Goal: Task Accomplishment & Management: Manage account settings

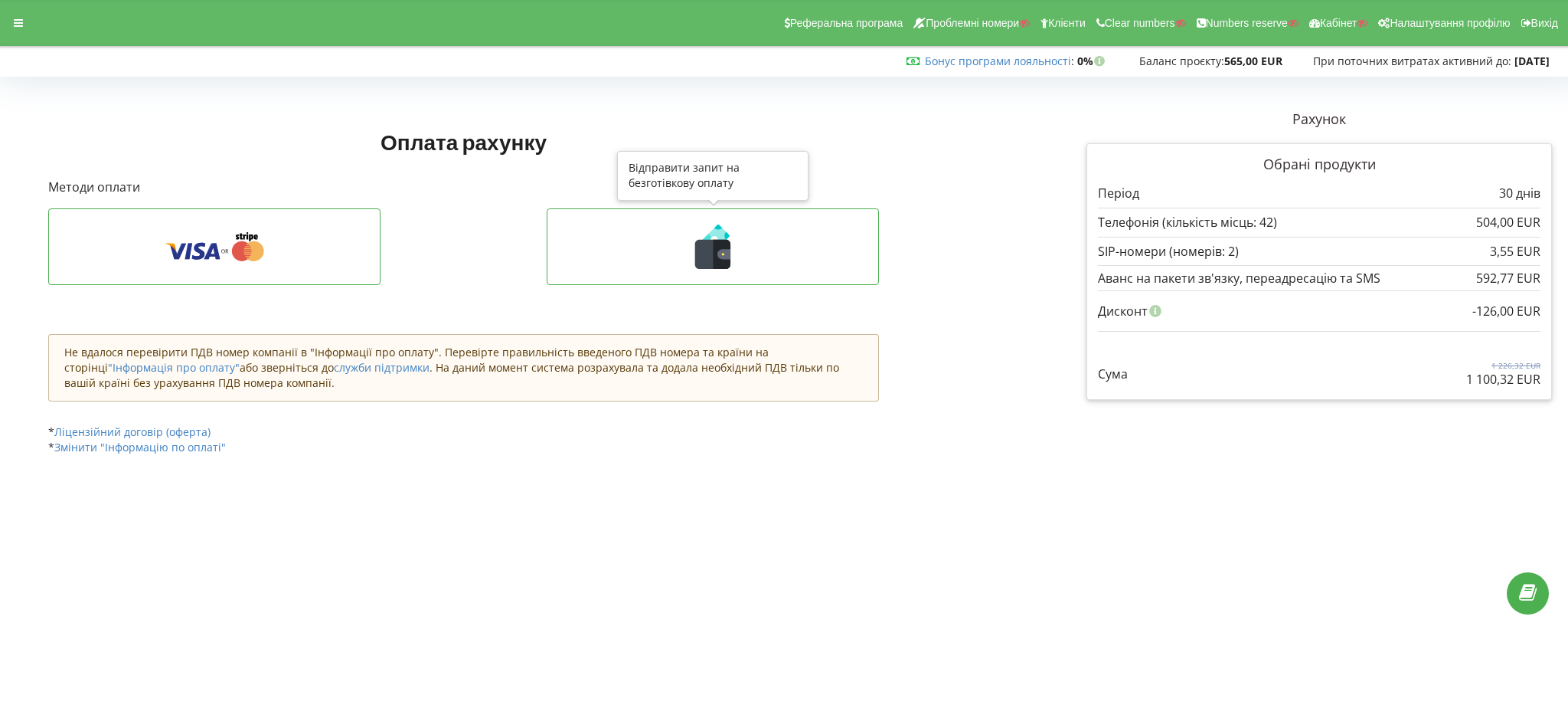
click at [713, 252] on icon at bounding box center [713, 253] width 36 height 29
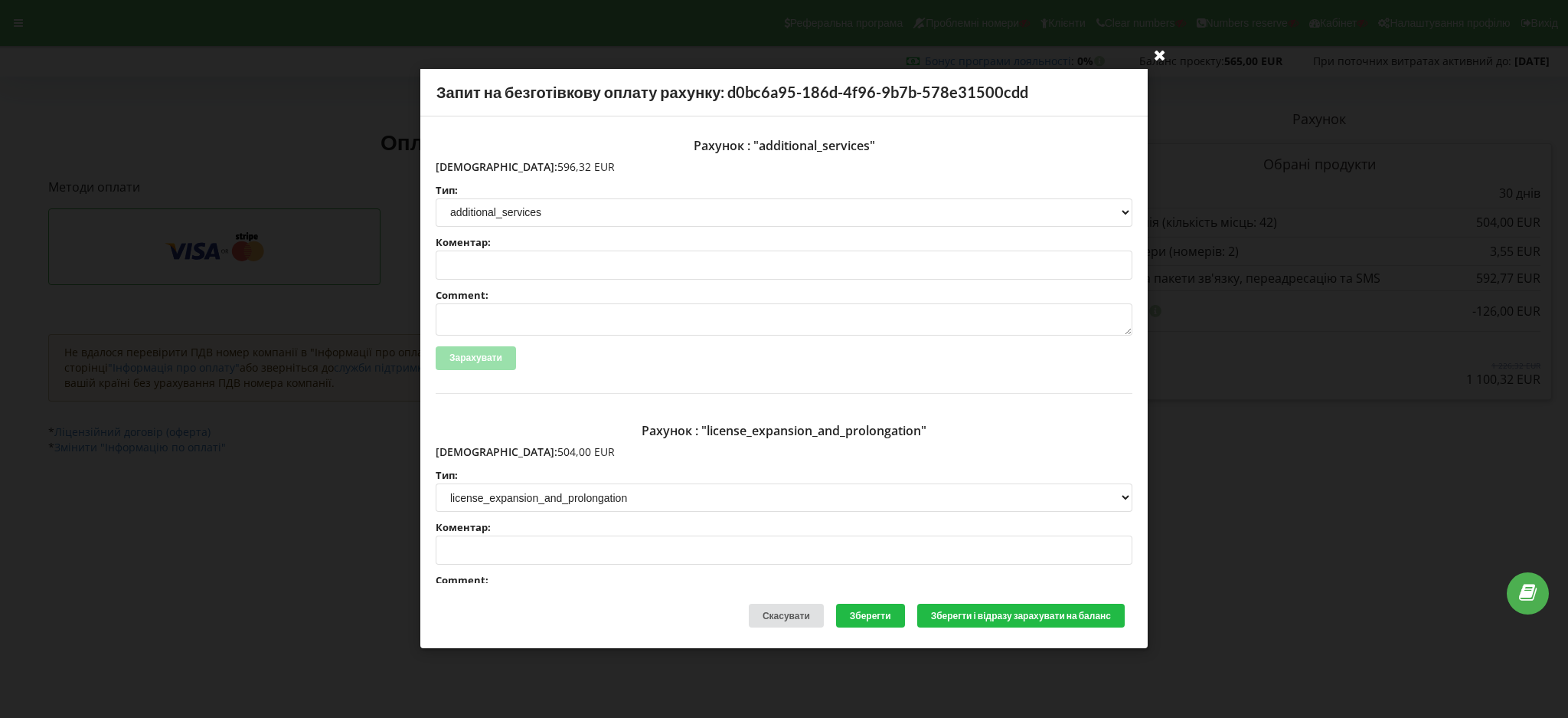
click at [1160, 52] on icon at bounding box center [1160, 54] width 25 height 25
click at [463, 315] on textarea "Comment:" at bounding box center [784, 319] width 697 height 33
paste textarea "https://billing.ringostat.com/project_payment/invoice/d0bc6a95-186d-4f96-9b7b-5…"
type textarea "https://billing.ringostat.com/project_payment/invoice/d0bc6a95-186d-4f96-9b7b-5…"
drag, startPoint x: 935, startPoint y: 322, endPoint x: 366, endPoint y: 324, distance: 569.0
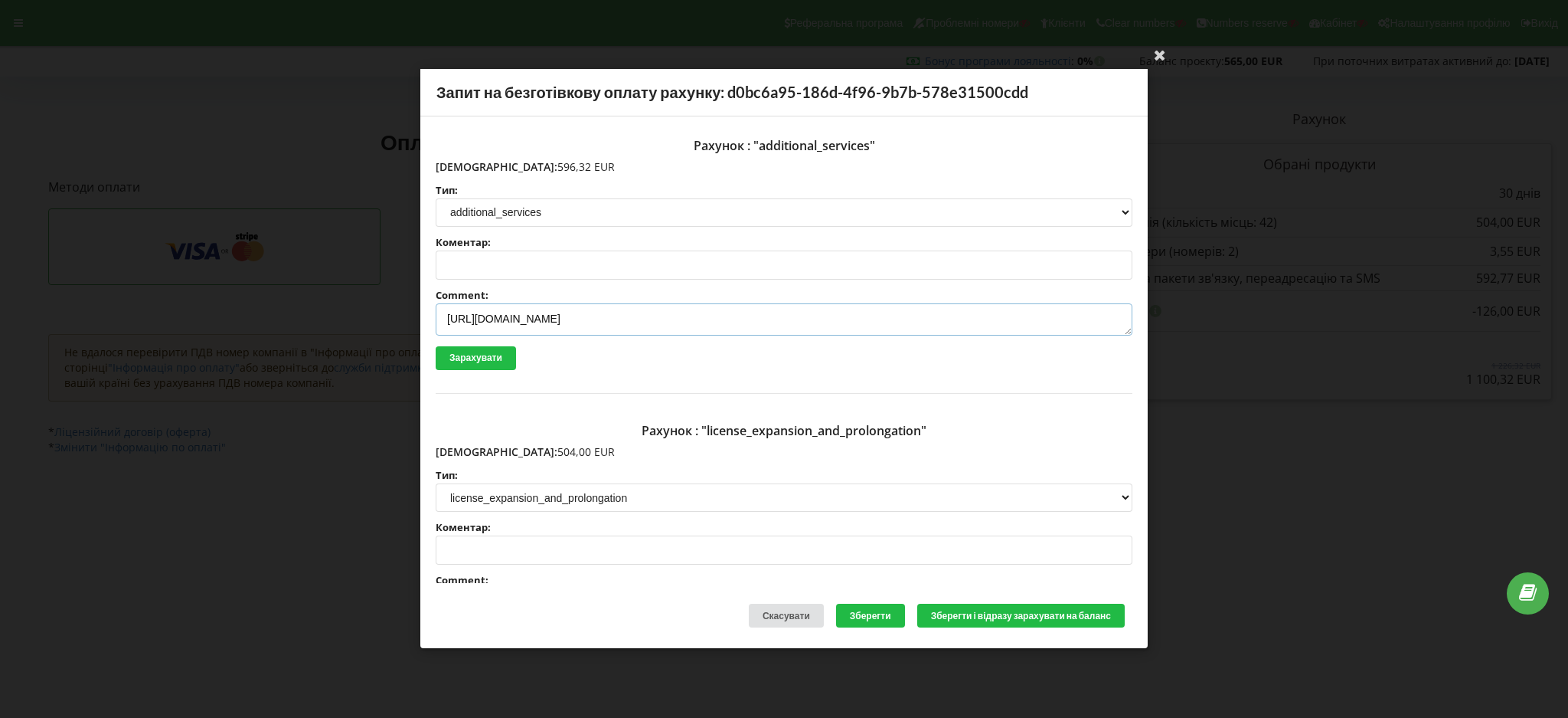
click at [372, 324] on div "Ваша електронна адреса успішно підтверджена Запит на безготівкову оплату рахунк…" at bounding box center [784, 359] width 1568 height 718
click at [473, 323] on textarea "Comment:" at bounding box center [784, 319] width 697 height 33
paste textarea "INV-2919, NETPEAK LTD, 07.03.2025, blackcars.pl, страйп"
type textarea "INV-2919, NETPEAK LTD, 07.03.2025, blackcars.pl, страйп"
click at [514, 541] on input "Коментар:" at bounding box center [784, 550] width 697 height 29
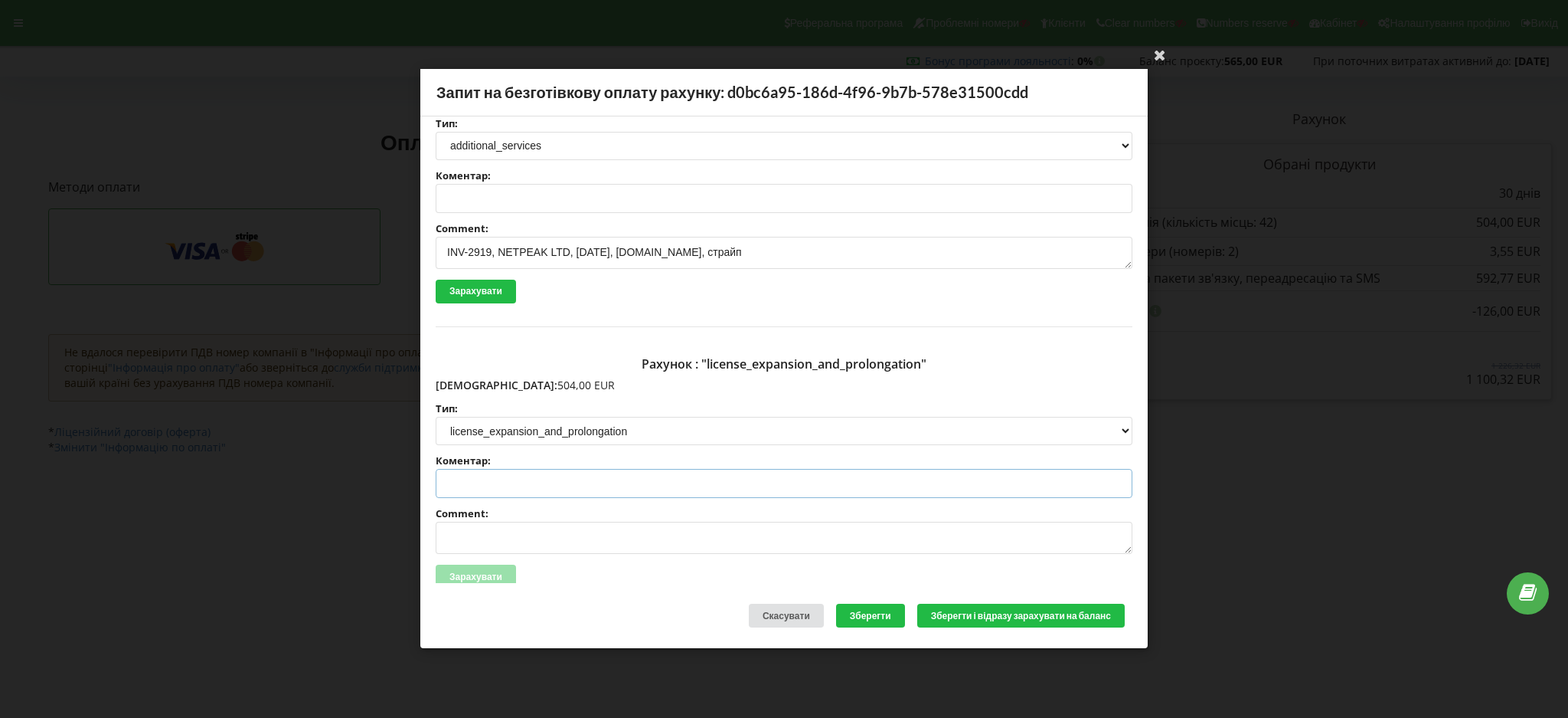
scroll to position [102, 0]
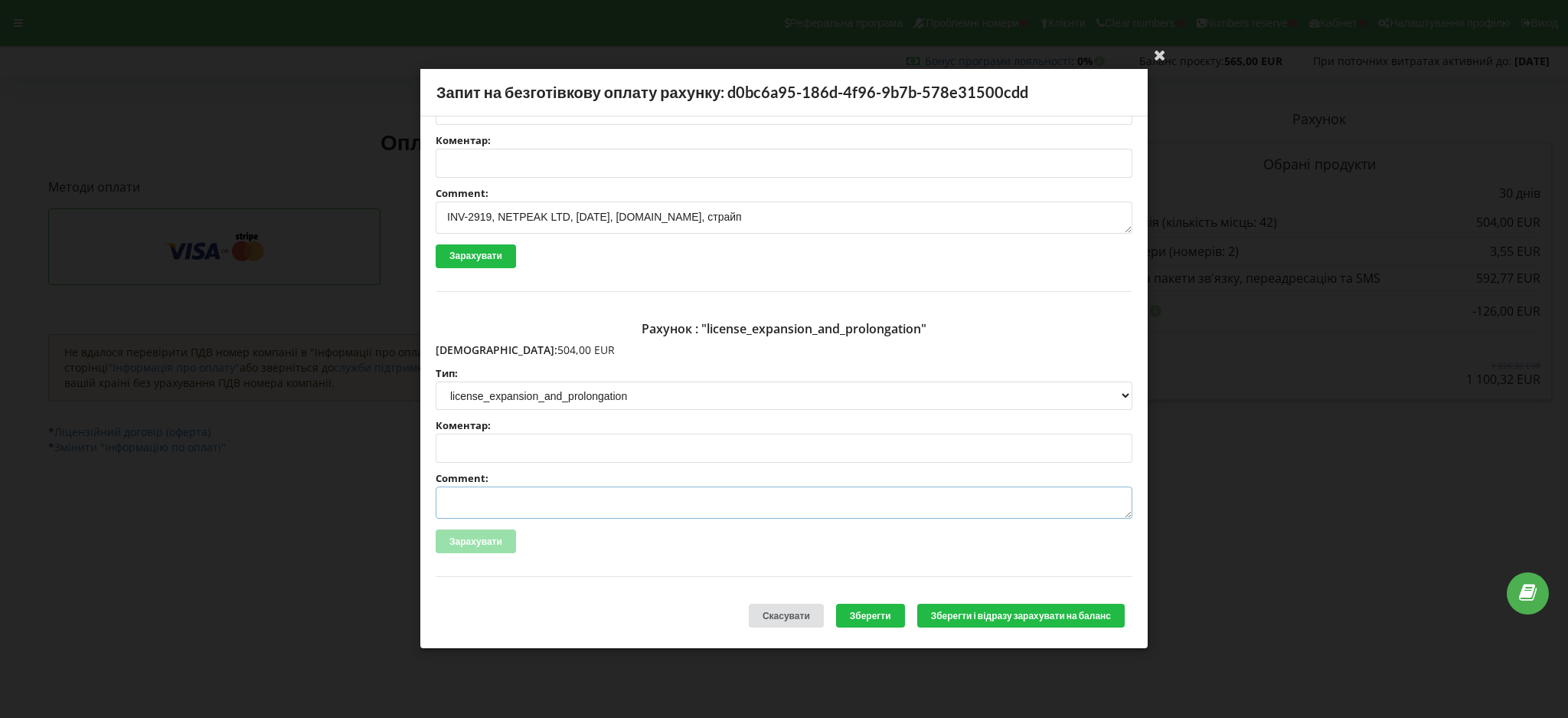
click at [494, 507] on textarea "Comment:" at bounding box center [784, 503] width 697 height 33
paste textarea "INV-2919, NETPEAK LTD, [DATE], [DOMAIN_NAME], страйп"
drag, startPoint x: 691, startPoint y: 501, endPoint x: 697, endPoint y: 523, distance: 22.8
click at [691, 502] on textarea "INV-2919, NETPEAK LTD, [DATE], [DOMAIN_NAME], страйп" at bounding box center [784, 503] width 697 height 33
paste textarea "liveandstudy.eu"
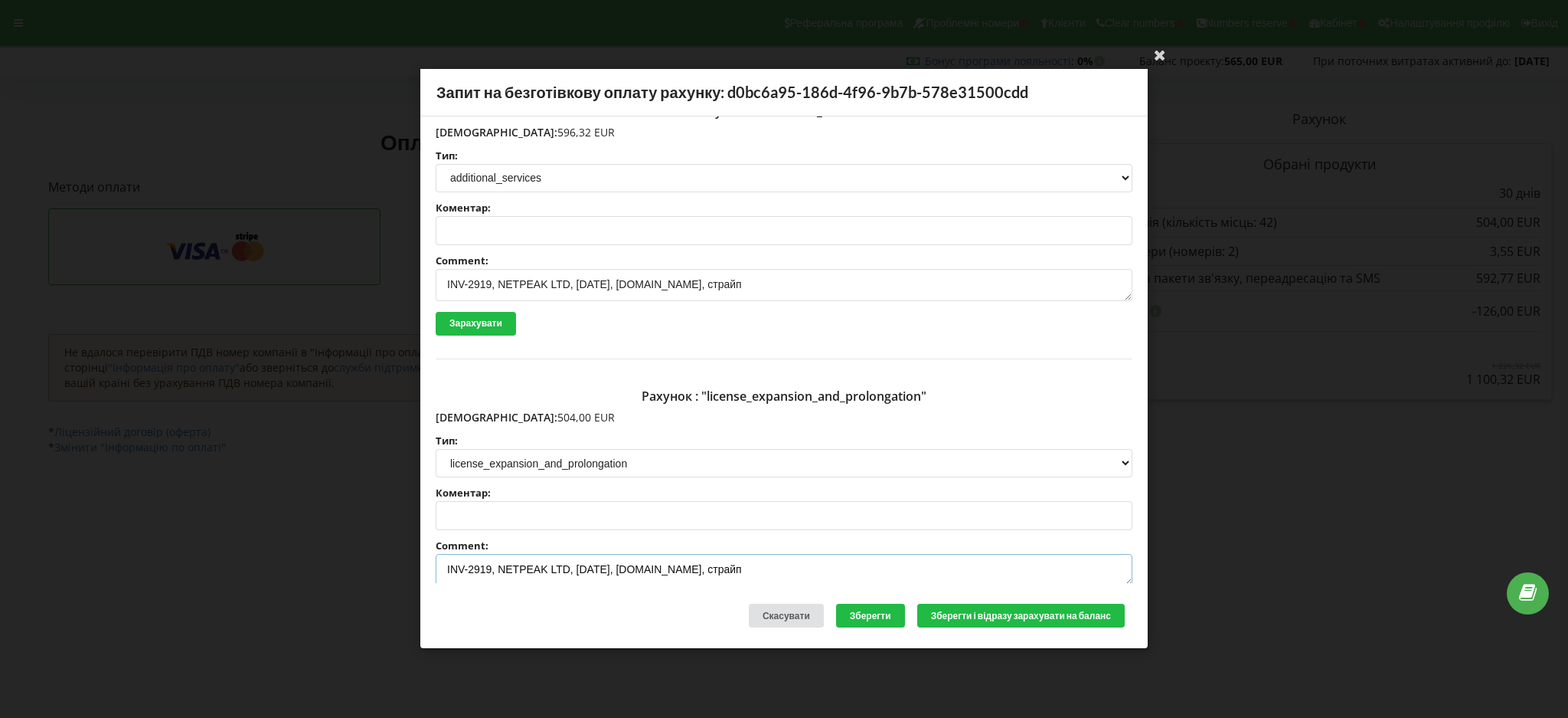
scroll to position [0, 0]
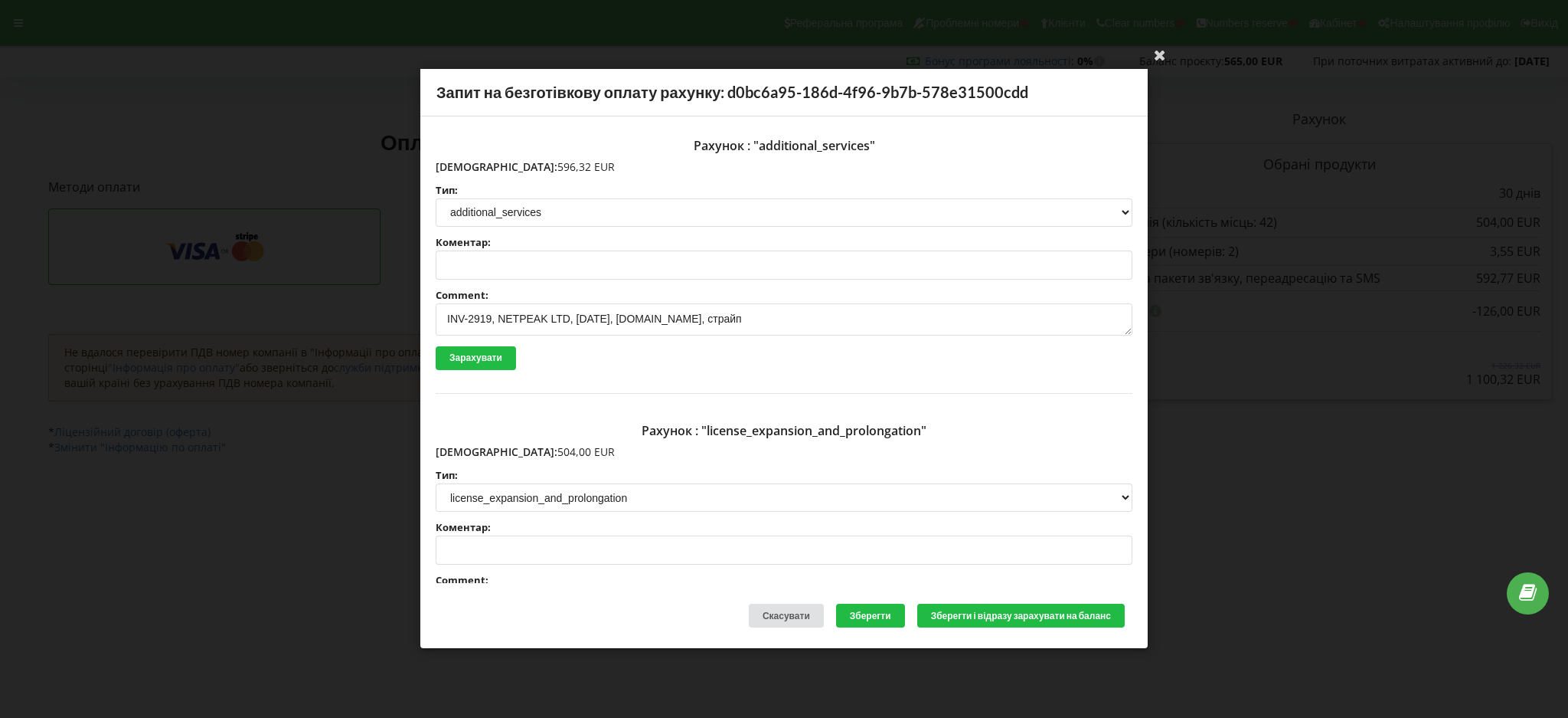
type textarea "INV-2919, NETPEAK LTD, 07.03.2025, liveandstudy.eu, страйп"
click at [691, 318] on textarea "INV-2919, NETPEAK LTD, [DATE], [DOMAIN_NAME], страйп" at bounding box center [784, 319] width 697 height 33
paste textarea "liveandstudy.eu"
click at [490, 315] on textarea "INV-2919, NETPEAK LTD, 07.03.2025, liveandstudy.eu, страйп" at bounding box center [784, 319] width 697 height 33
drag, startPoint x: 585, startPoint y: 317, endPoint x: 592, endPoint y: 328, distance: 13.0
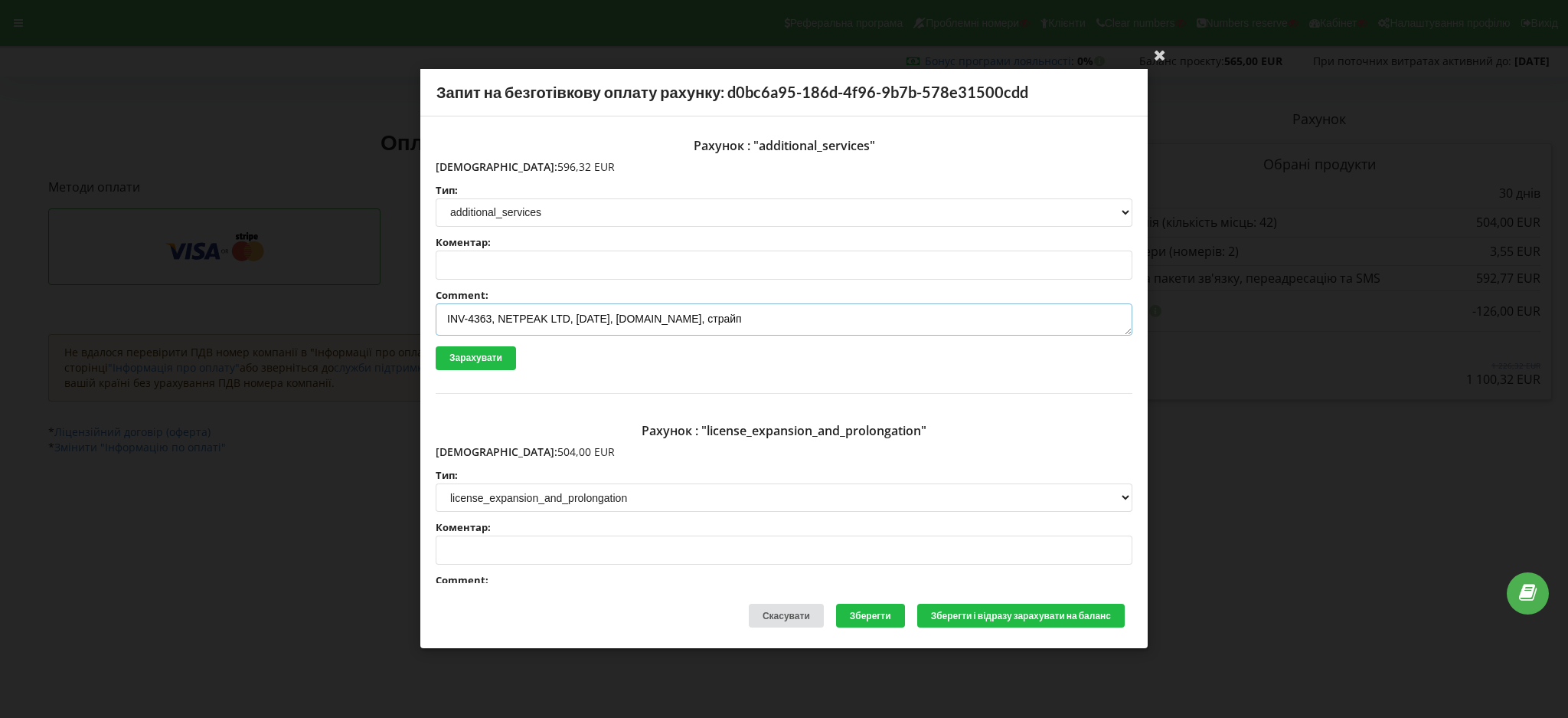
click at [585, 319] on textarea "INV-4363, NETPEAK LTD, 07.03.2025, liveandstudy.eu, страйп" at bounding box center [784, 319] width 697 height 33
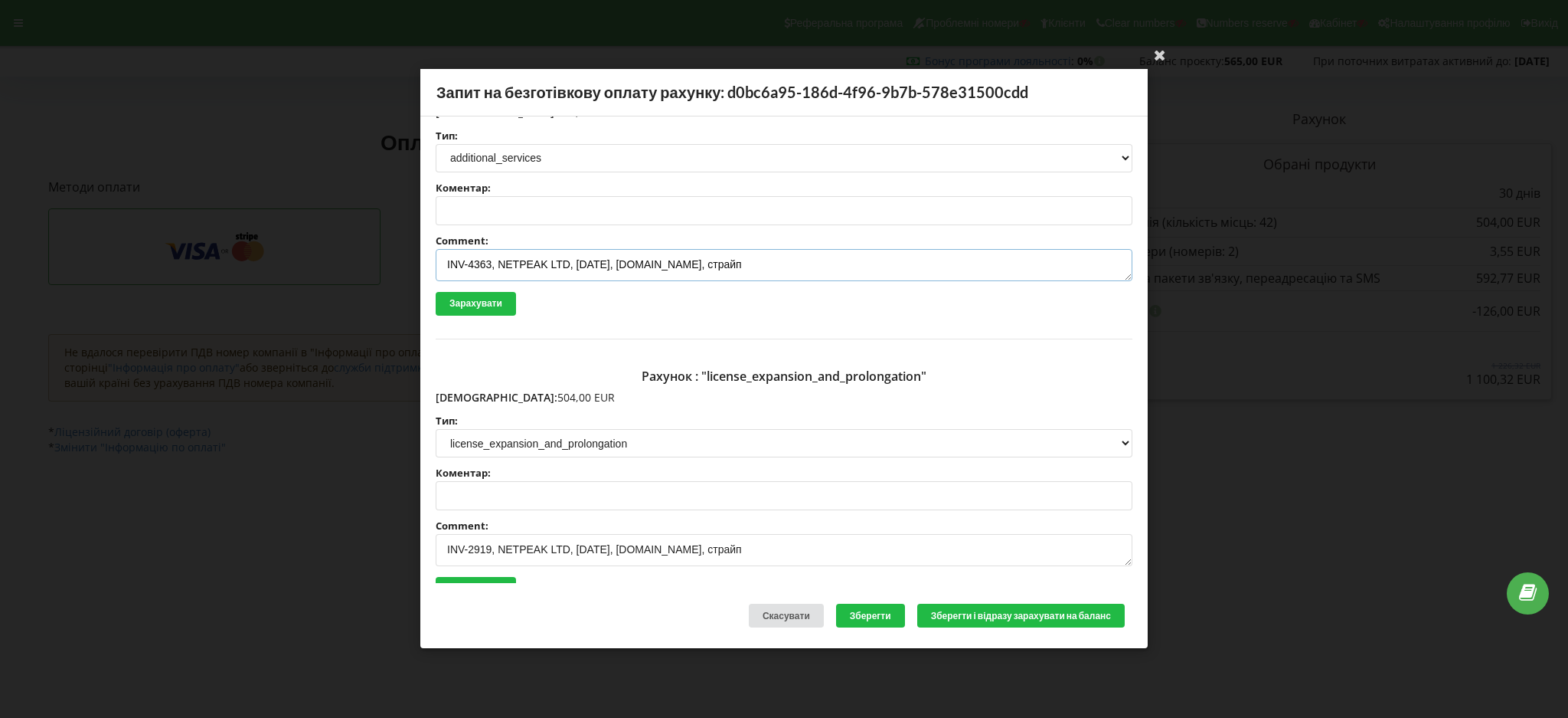
scroll to position [102, 0]
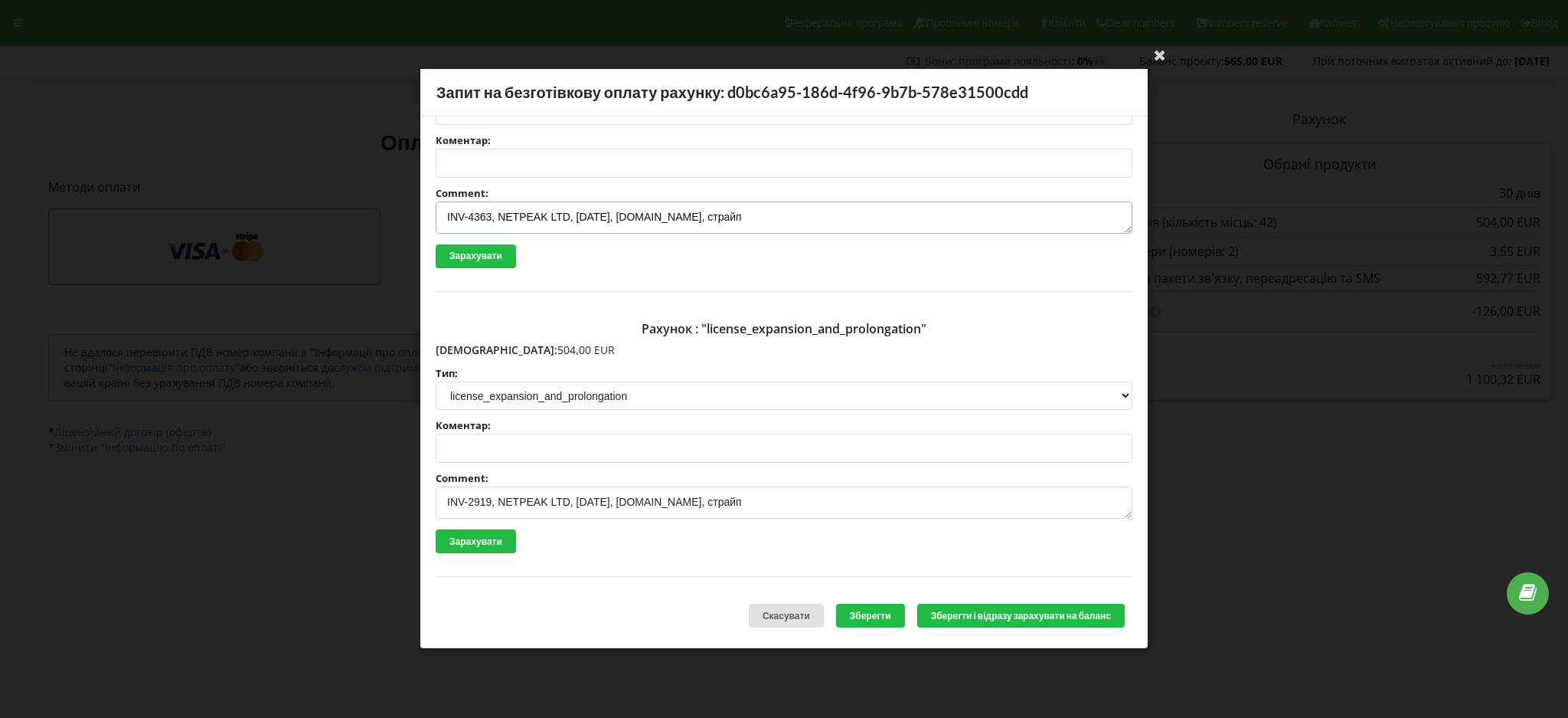
type textarea "INV-4363, NETPEAK LTD, 16.09.2025, liveandstudy.eu, страйп"
drag, startPoint x: 490, startPoint y: 499, endPoint x: 494, endPoint y: 508, distance: 9.8
click at [491, 499] on textarea "INV-2919, NETPEAK LTD, 07.03.2025, liveandstudy.eu, страйп" at bounding box center [784, 503] width 697 height 33
drag, startPoint x: 589, startPoint y: 495, endPoint x: 596, endPoint y: 547, distance: 52.5
click at [586, 495] on textarea "INV-4363, NETPEAK LTD, 07.03.2025, liveandstudy.eu, страйп" at bounding box center [784, 503] width 697 height 33
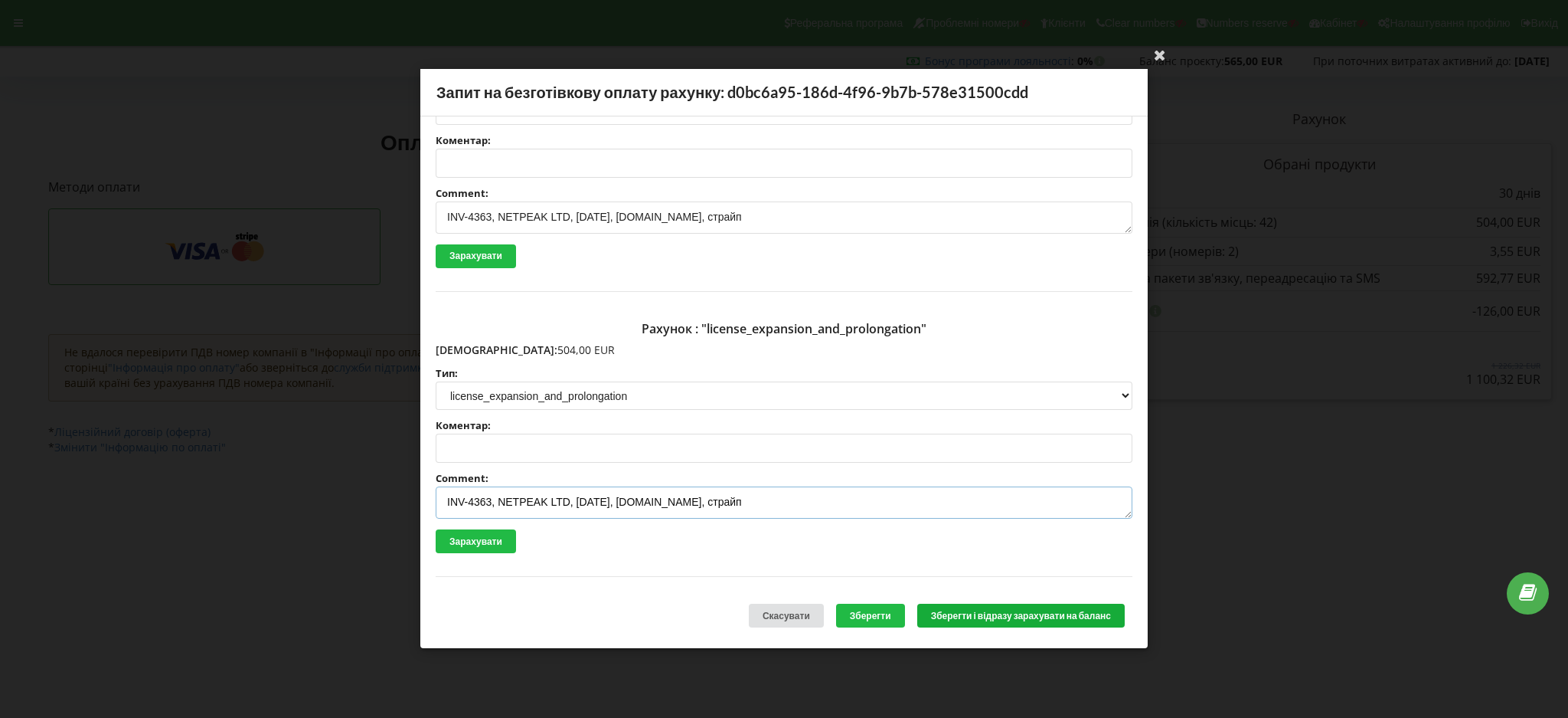
type textarea "INV-4363, NETPEAK LTD, 16.09.2025, liveandstudy.eu, страйп"
click at [1002, 618] on button "Зберегти і відразу зарахувати на баланс" at bounding box center [1021, 616] width 208 height 24
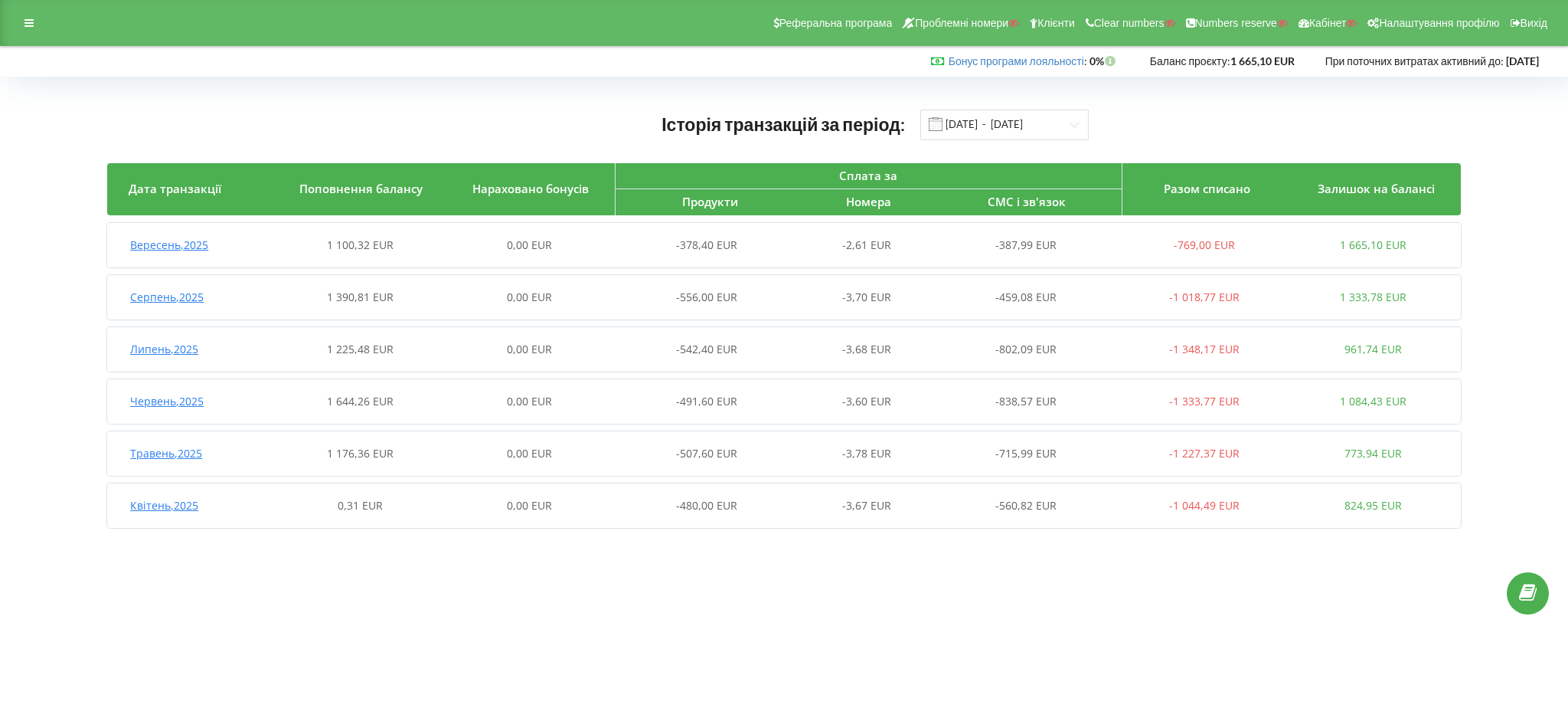
click at [190, 245] on span "Вересень , 2025" at bounding box center [169, 244] width 78 height 15
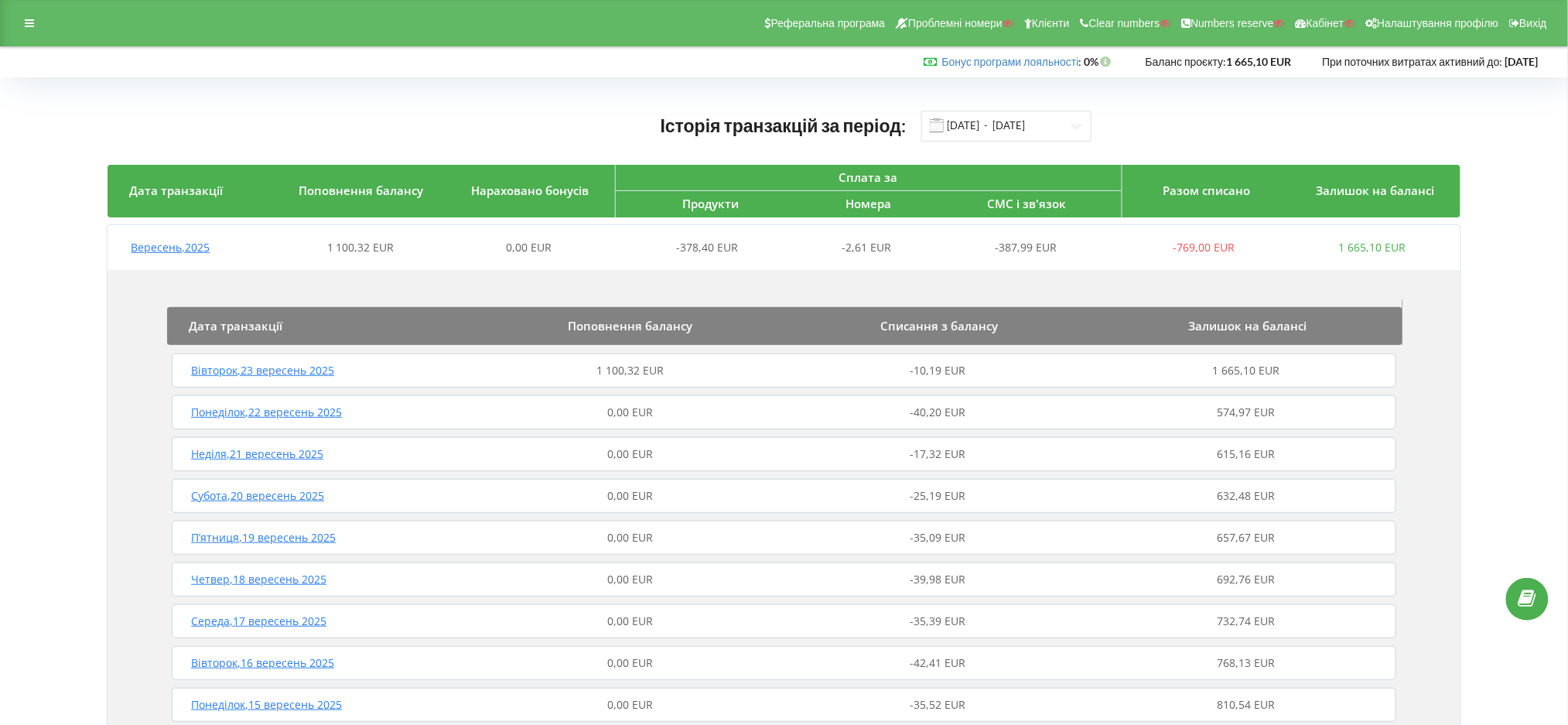
click at [322, 367] on span "Вівторок , 23 вересень 2025" at bounding box center [262, 369] width 143 height 15
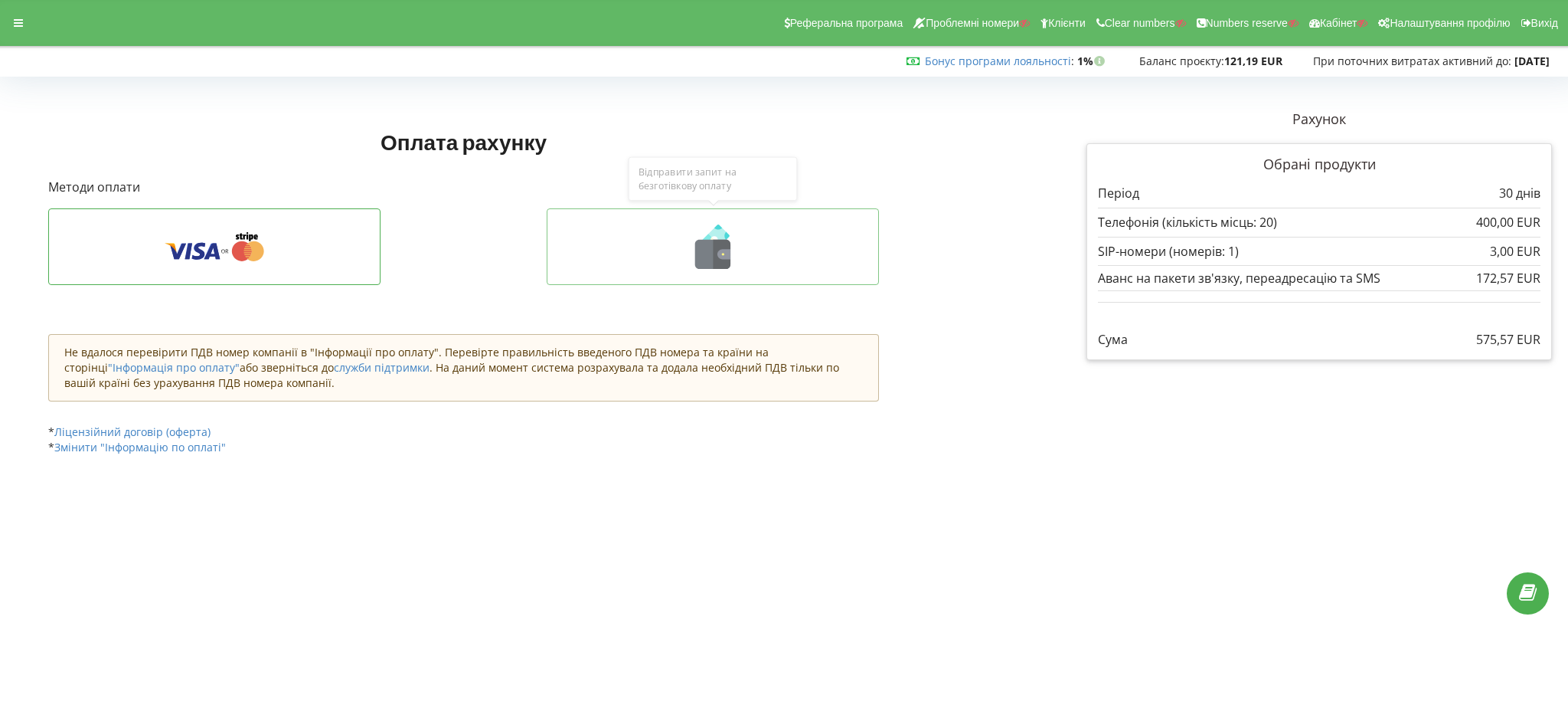
click at [727, 262] on icon at bounding box center [722, 253] width 18 height 29
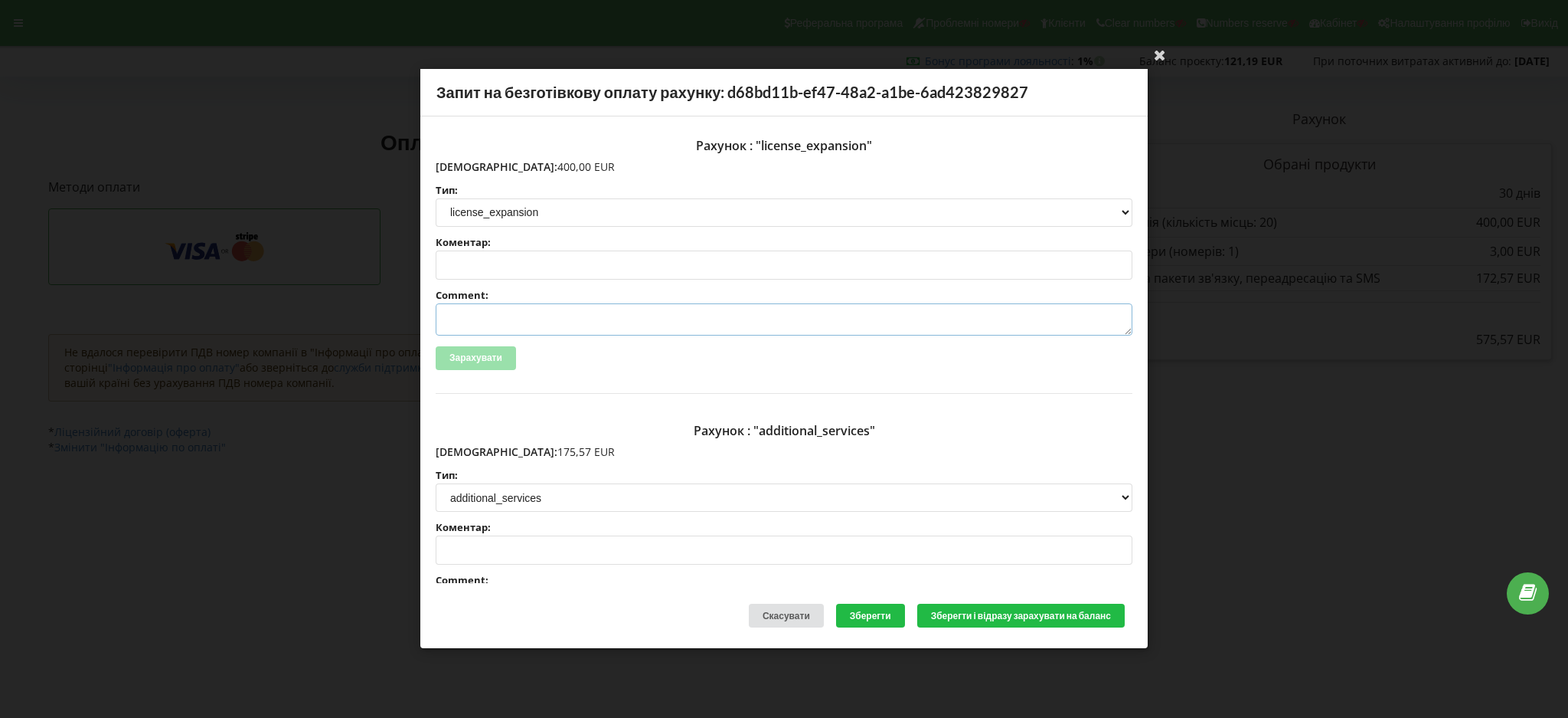
click at [485, 313] on textarea "Comment:" at bounding box center [784, 319] width 697 height 33
paste textarea "INV-2919, NETPEAK LTD, [DATE], [DOMAIN_NAME], страйп"
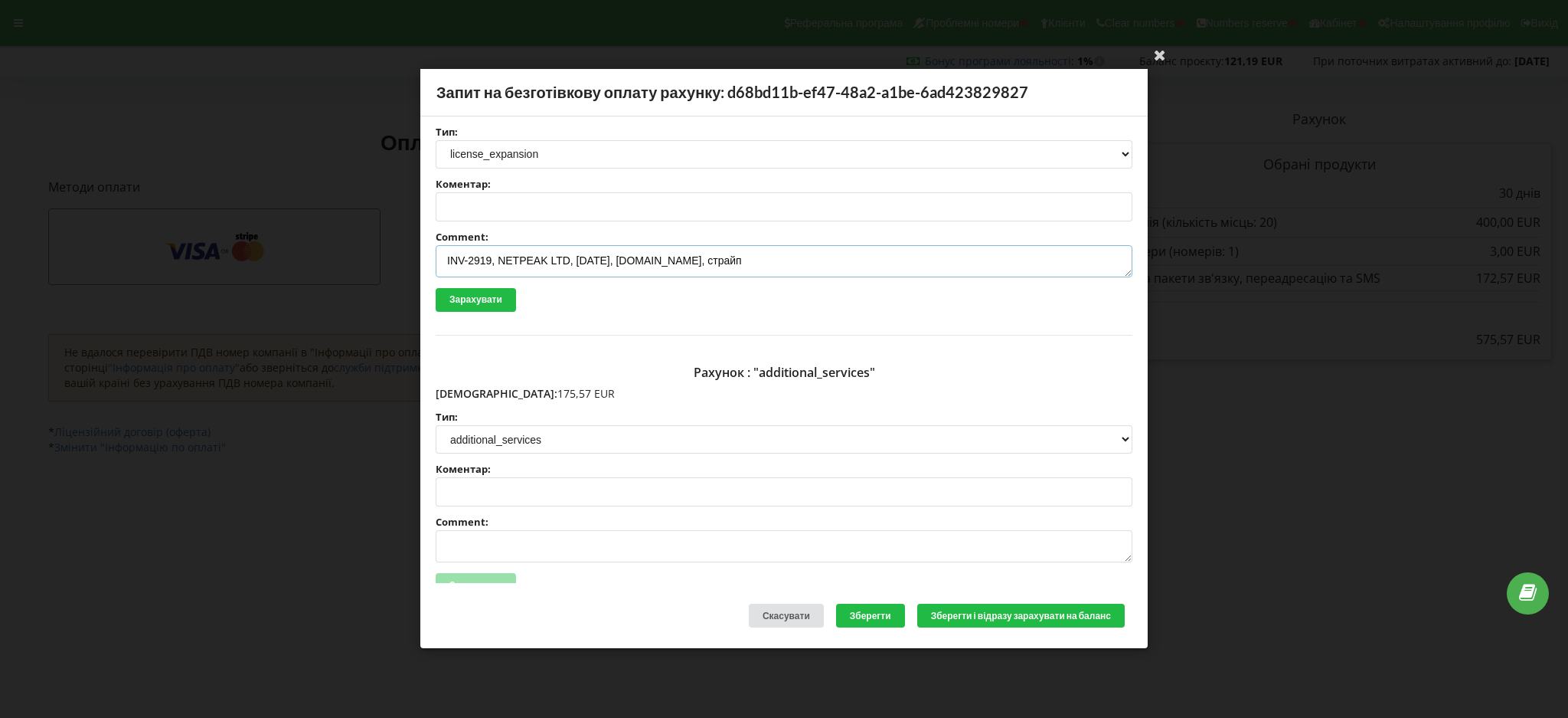
scroll to position [199, 0]
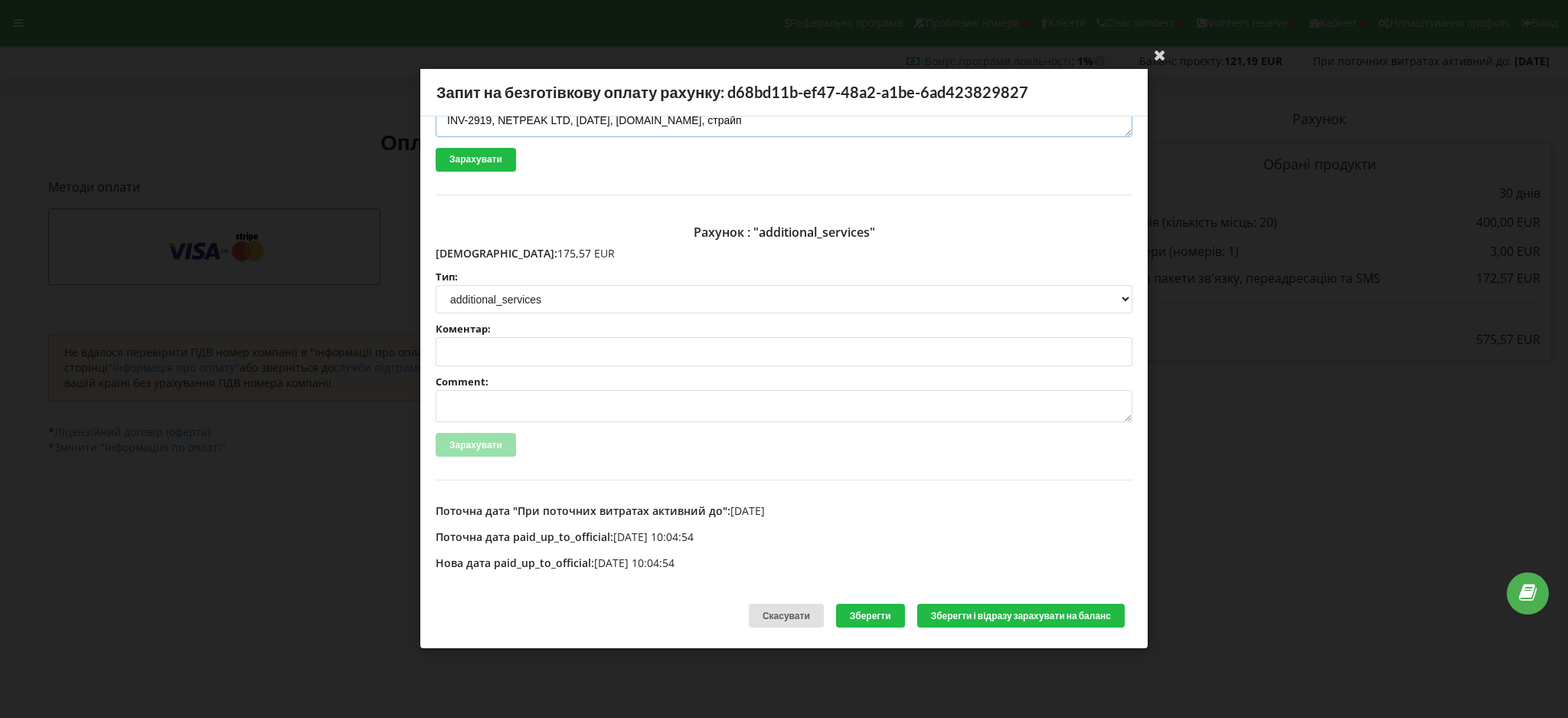
type textarea "INV-2919, NETPEAK LTD, [DATE], [DOMAIN_NAME], страйп"
click at [457, 400] on textarea "Comment:" at bounding box center [784, 406] width 697 height 33
paste textarea "INV-2919, NETPEAK LTD, [DATE], [DOMAIN_NAME], страйп"
drag, startPoint x: 490, startPoint y: 401, endPoint x: 494, endPoint y: 428, distance: 27.3
click at [490, 403] on textarea "INV-2919, NETPEAK LTD, 07.03.2025, blackcars.pl, страйп" at bounding box center [784, 406] width 697 height 33
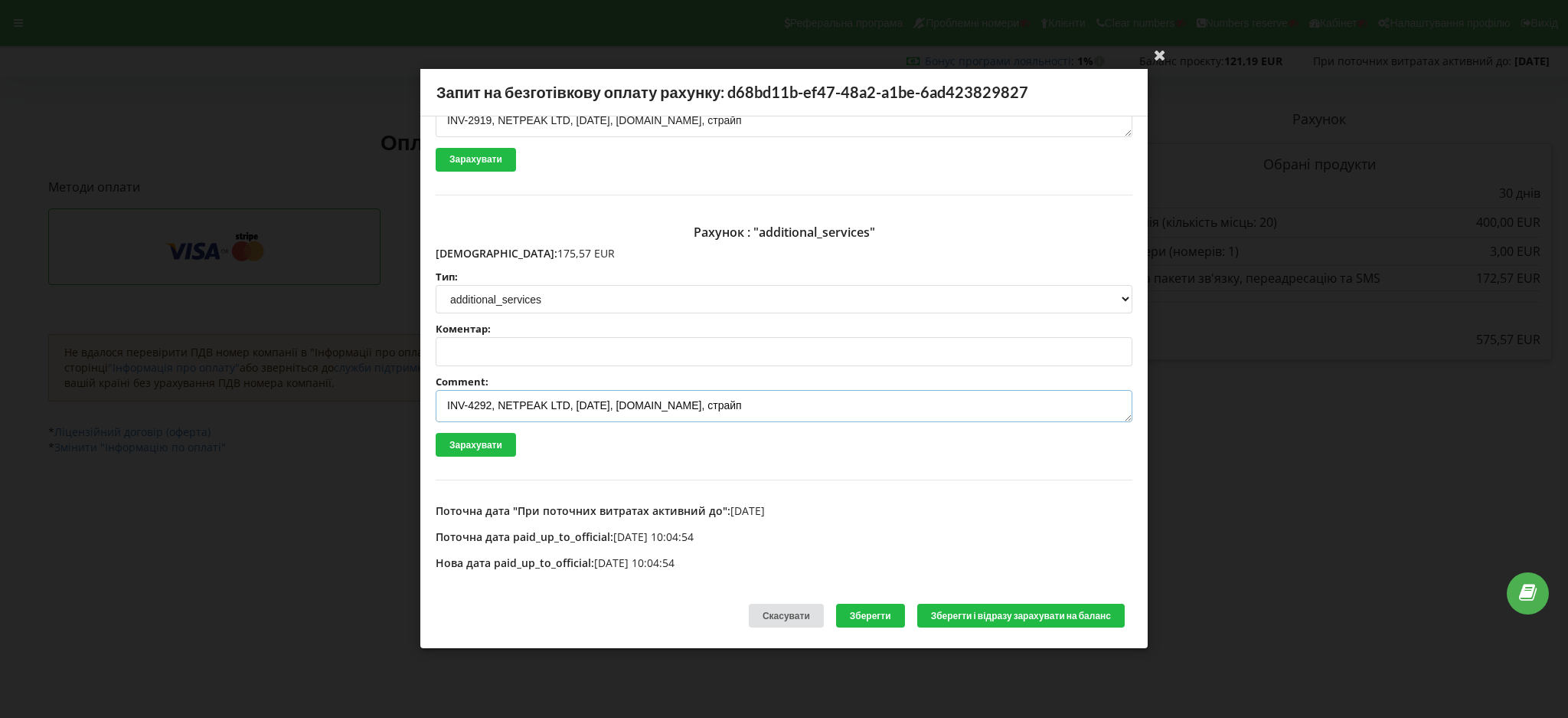
click at [586, 401] on textarea "INV-4292, NETPEAK LTD, 07.03.2025, blackcars.pl, страйп" at bounding box center [784, 406] width 697 height 33
drag, startPoint x: 691, startPoint y: 404, endPoint x: 691, endPoint y: 419, distance: 15.0
click at [691, 405] on textarea "INV-4292, NETPEAK LTD, 05.09.2025, blackcars.pl, страйп" at bounding box center [784, 406] width 697 height 33
paste textarea "keraj-logistics.com"
drag, startPoint x: 799, startPoint y: 403, endPoint x: 257, endPoint y: 414, distance: 542.1
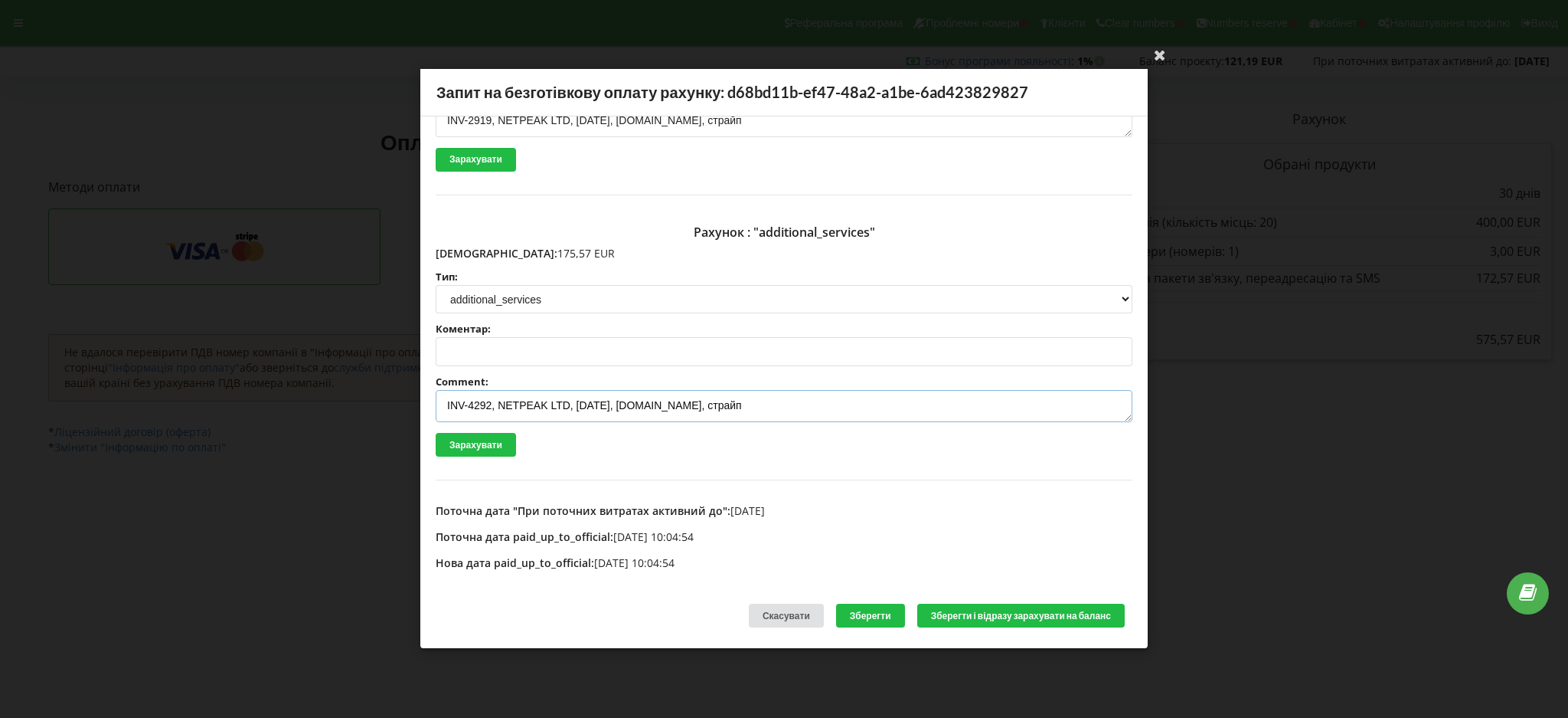
click at [255, 414] on div "Ваша електронна адреса успішно підтверджена Запит на безготівкову оплату рахунк…" at bounding box center [784, 359] width 1568 height 718
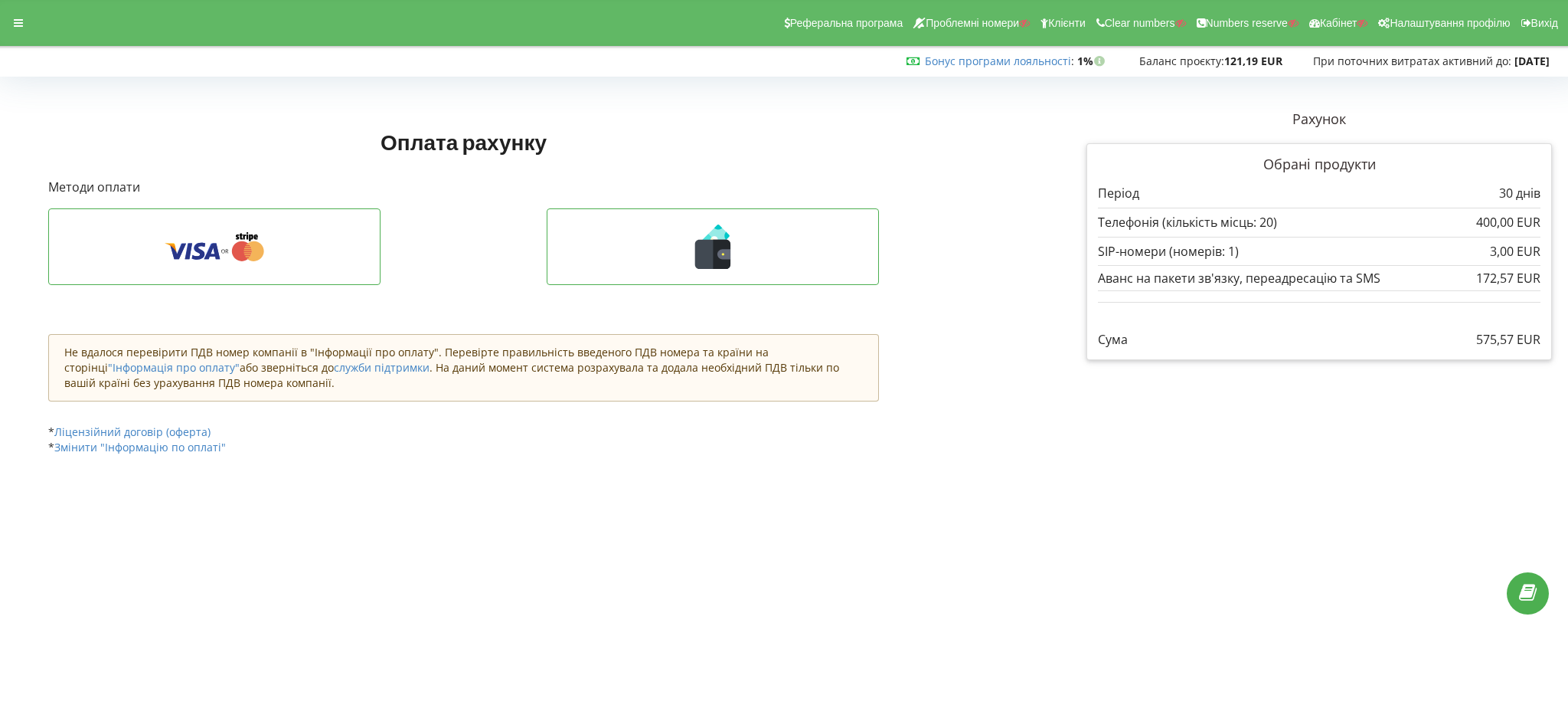
type textarea "INV-4292, NETPEAK LTD, 05.09.2025, keraj-logistics.com, страйп"
click at [736, 251] on icon at bounding box center [713, 246] width 301 height 45
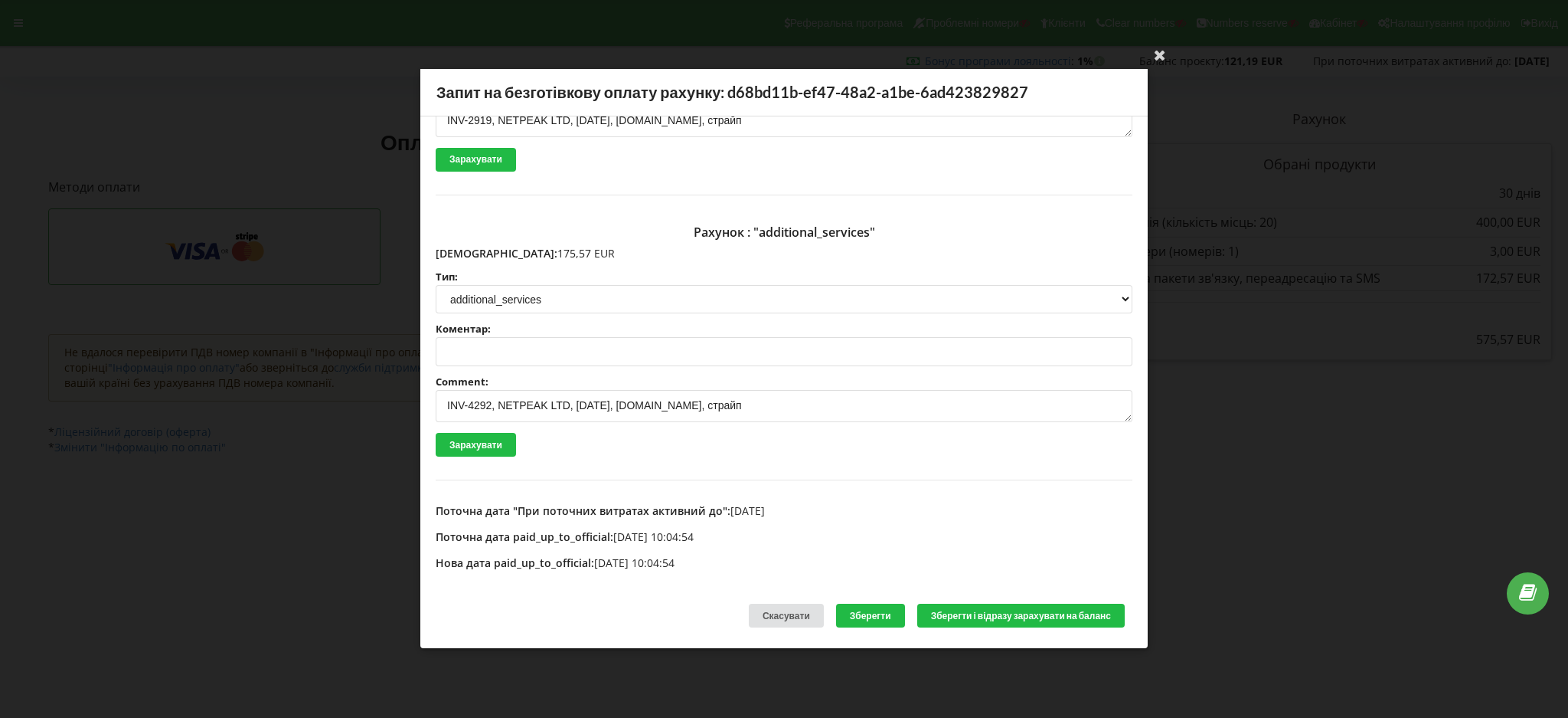
scroll to position [0, 0]
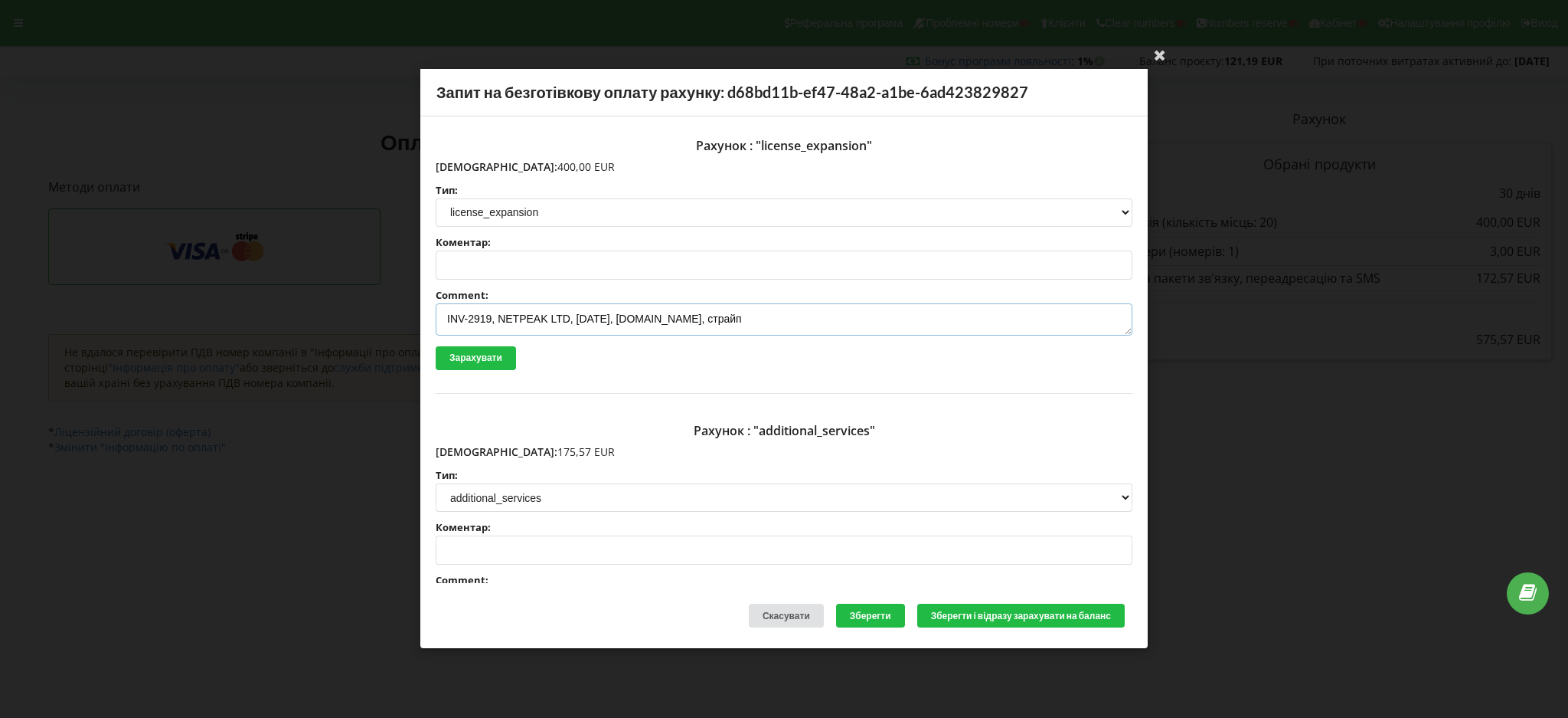
drag, startPoint x: 774, startPoint y: 326, endPoint x: 386, endPoint y: 320, distance: 388.0
click at [386, 320] on div "Ваша електронна адреса успішно підтверджена Запит на безготівкову оплату рахунк…" at bounding box center [784, 359] width 1568 height 718
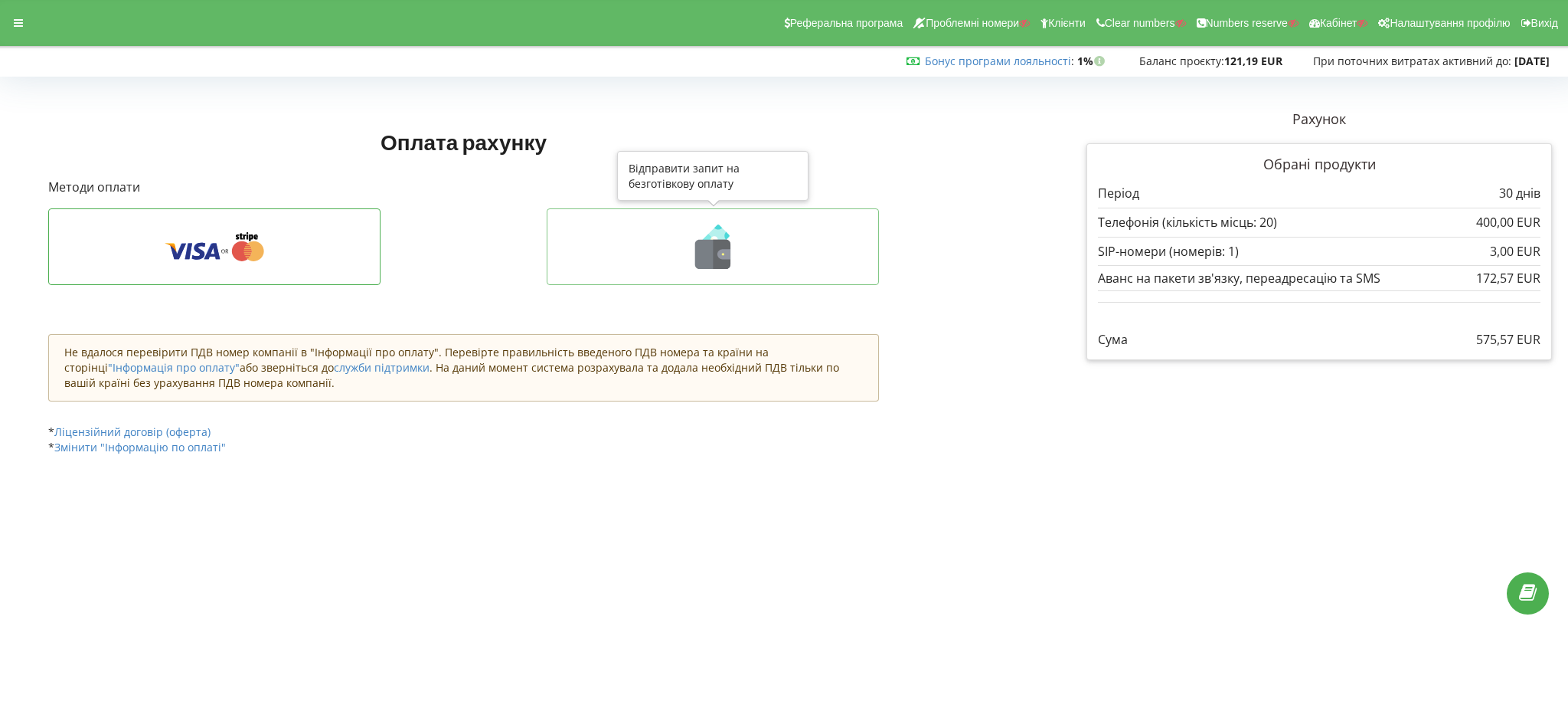
click at [708, 254] on icon at bounding box center [713, 253] width 36 height 29
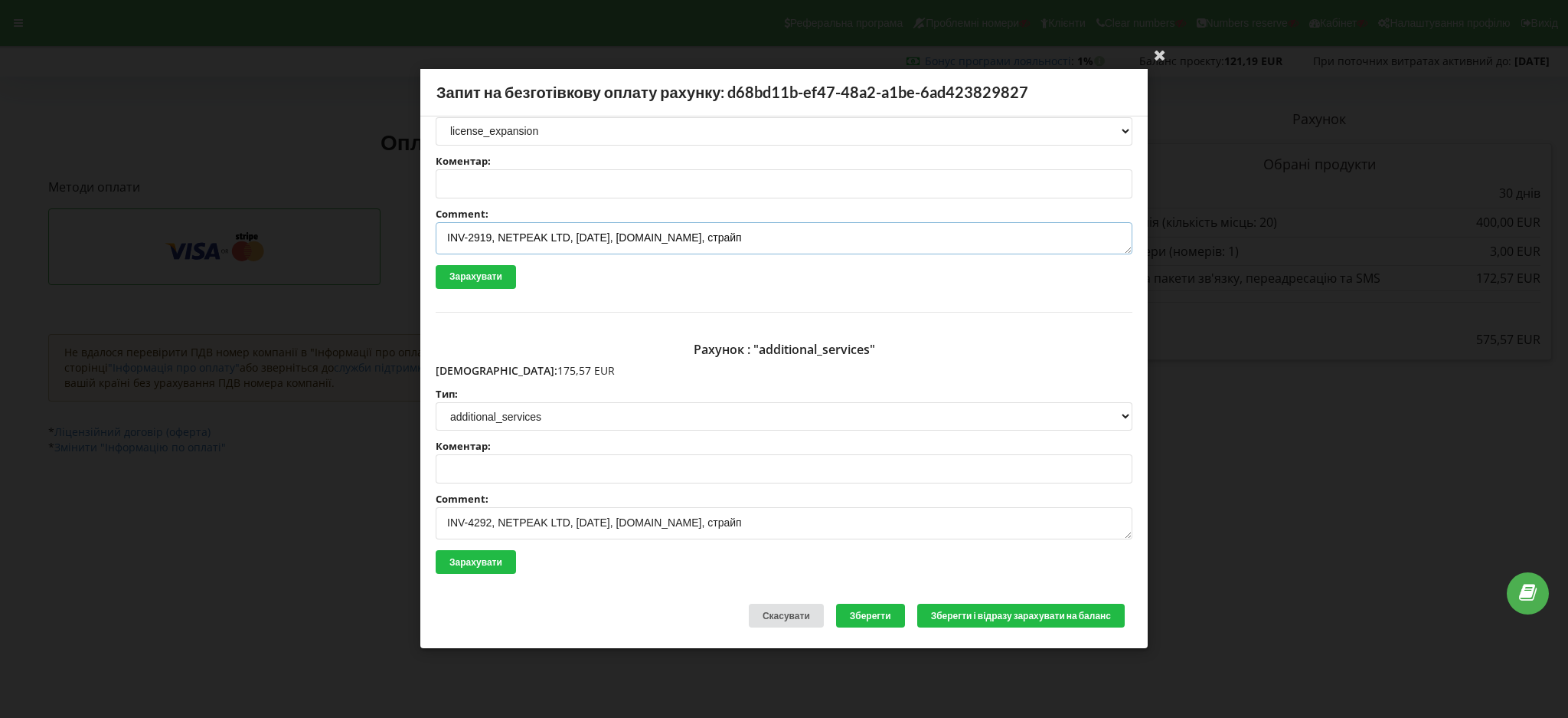
scroll to position [199, 0]
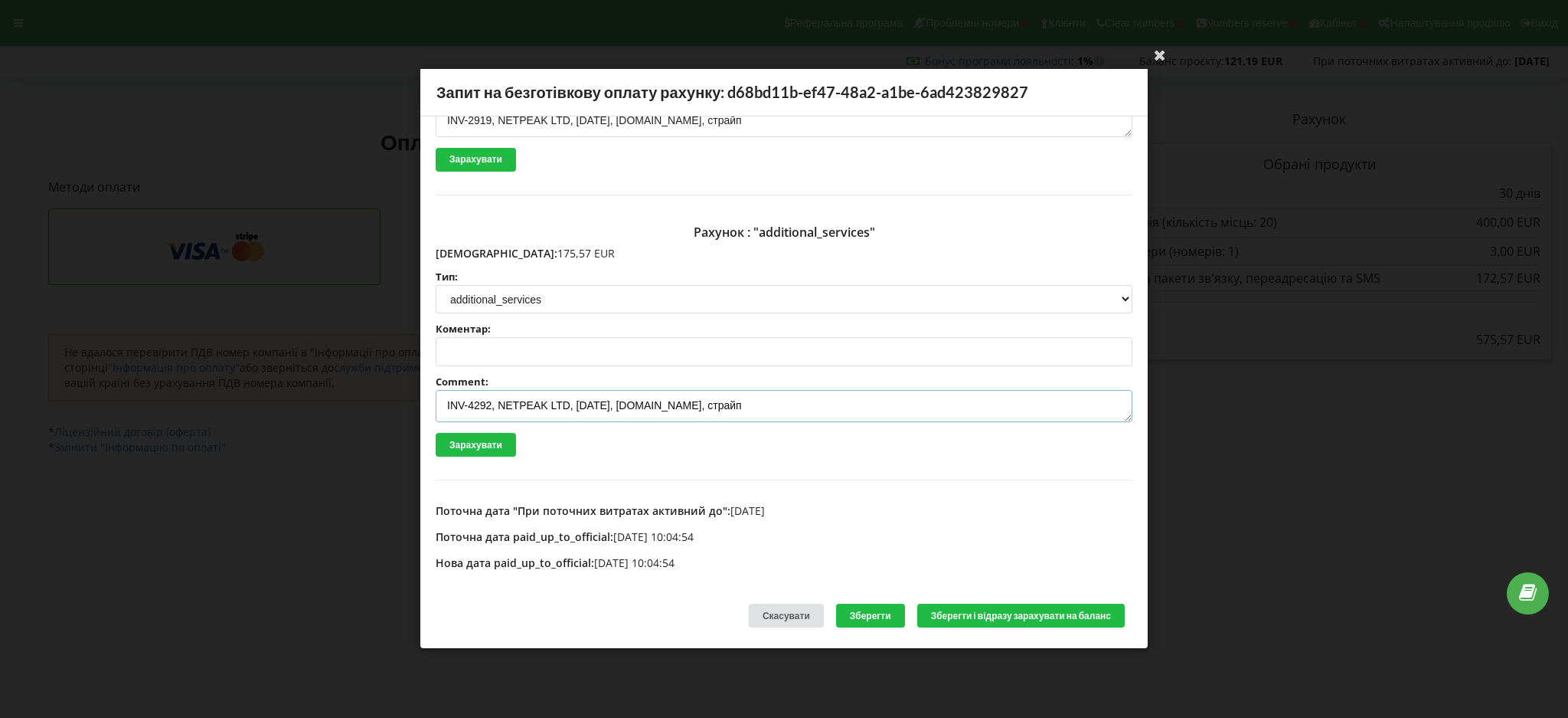
drag, startPoint x: 792, startPoint y: 404, endPoint x: 399, endPoint y: 409, distance: 393.0
click at [399, 409] on div "Ваша електронна адреса успішно підтверджена Запит на безготівкову оплату рахунк…" at bounding box center [784, 359] width 1568 height 718
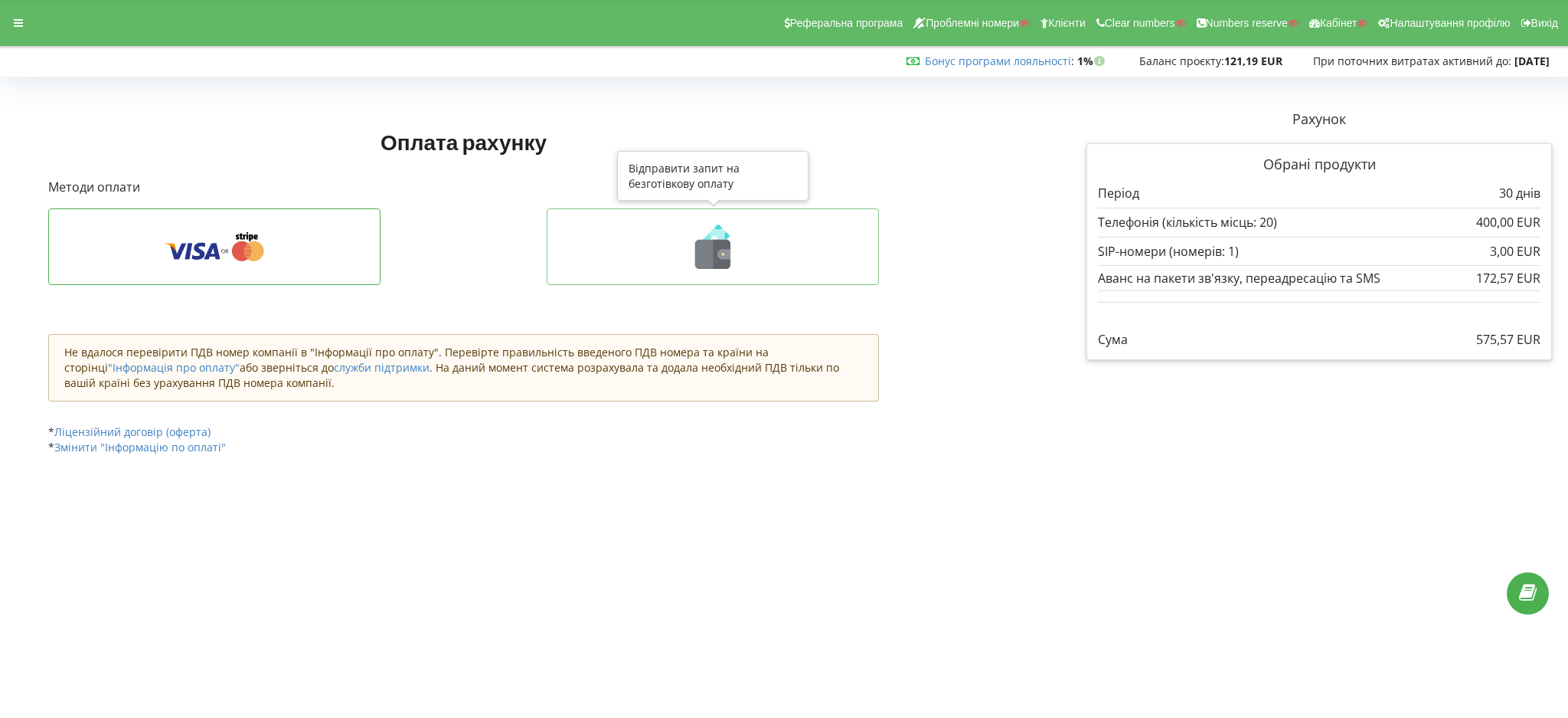
click at [687, 258] on icon at bounding box center [713, 246] width 301 height 45
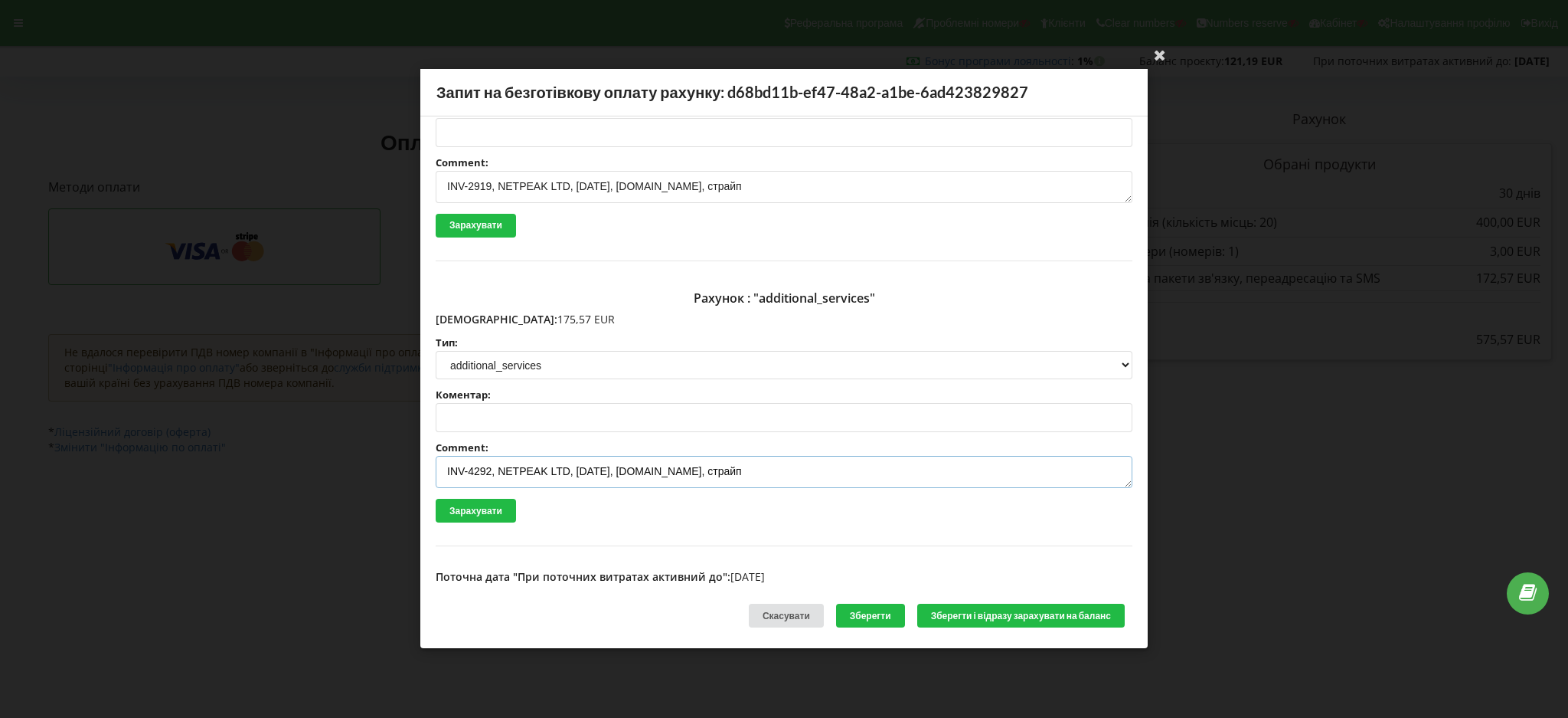
scroll to position [0, 0]
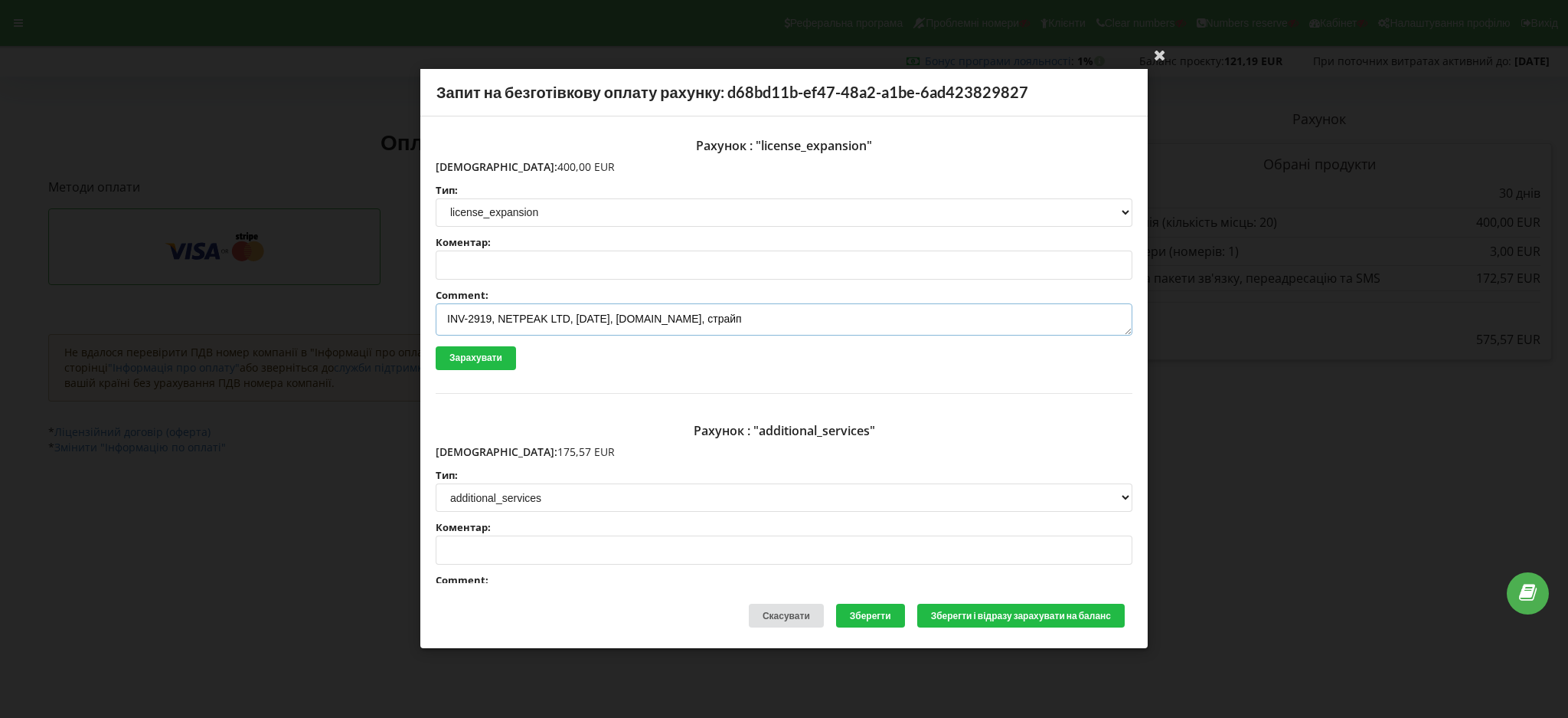
drag, startPoint x: 765, startPoint y: 317, endPoint x: 389, endPoint y: 323, distance: 376.0
click at [389, 323] on div "Ваша електронна адреса успішно підтверджена Запит на безготівкову оплату рахунк…" at bounding box center [784, 359] width 1568 height 718
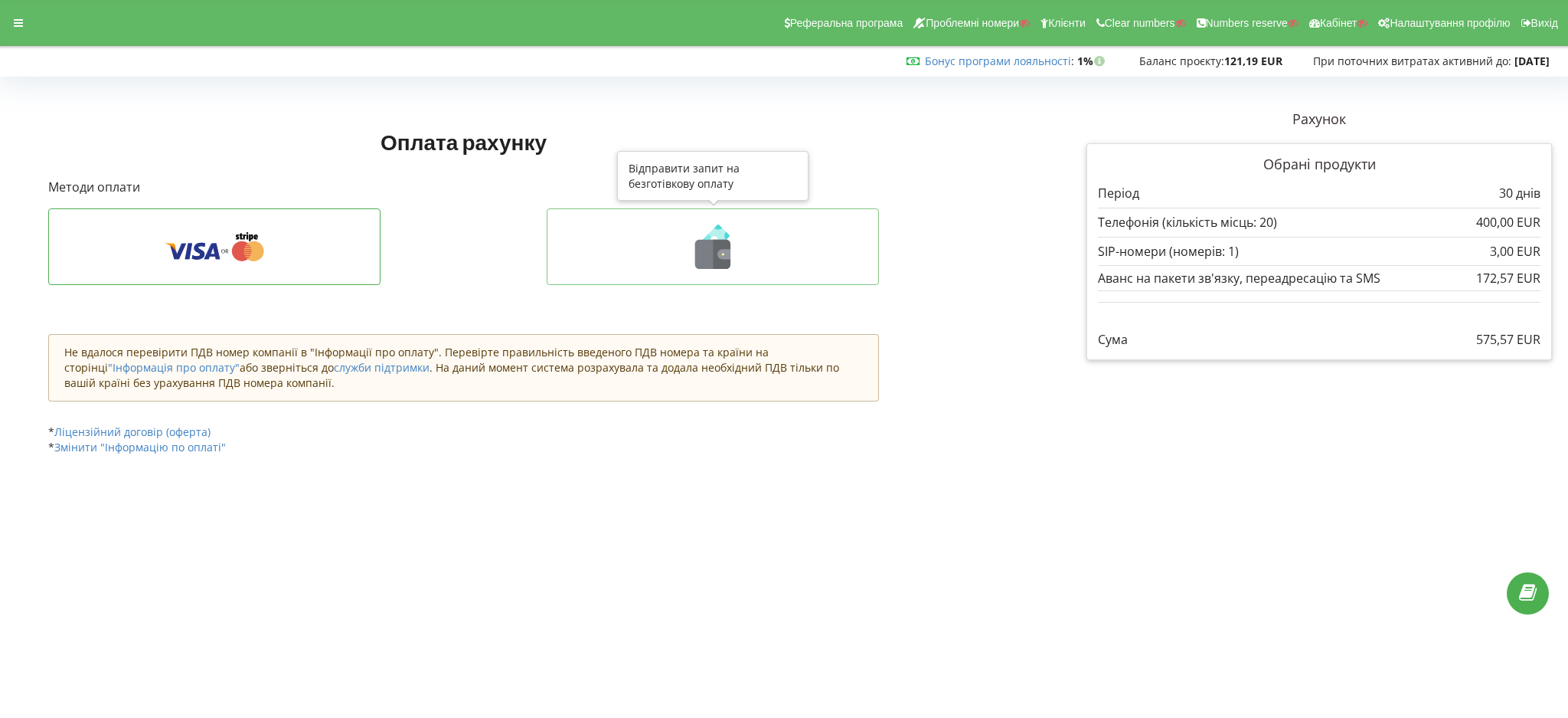
click at [722, 233] on icon at bounding box center [714, 239] width 24 height 24
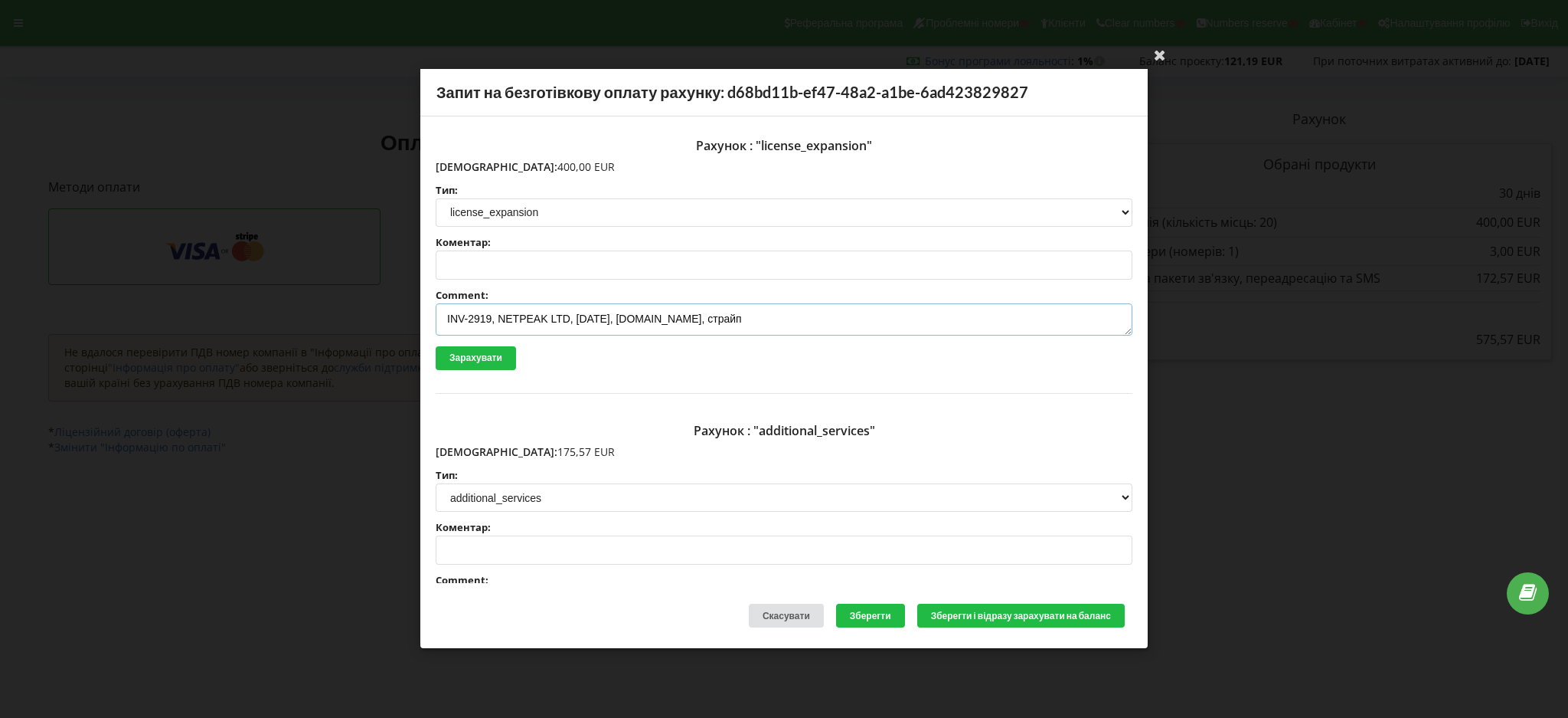
click at [756, 322] on textarea "INV-2919, NETPEAK LTD, 07.03.2025, blackcars.pl, страйп" at bounding box center [784, 319] width 697 height 33
type textarea "I"
paste textarea "INV-4292, NETPEAK LTD, 05.09.2025, keraj-logistics.com, страйп"
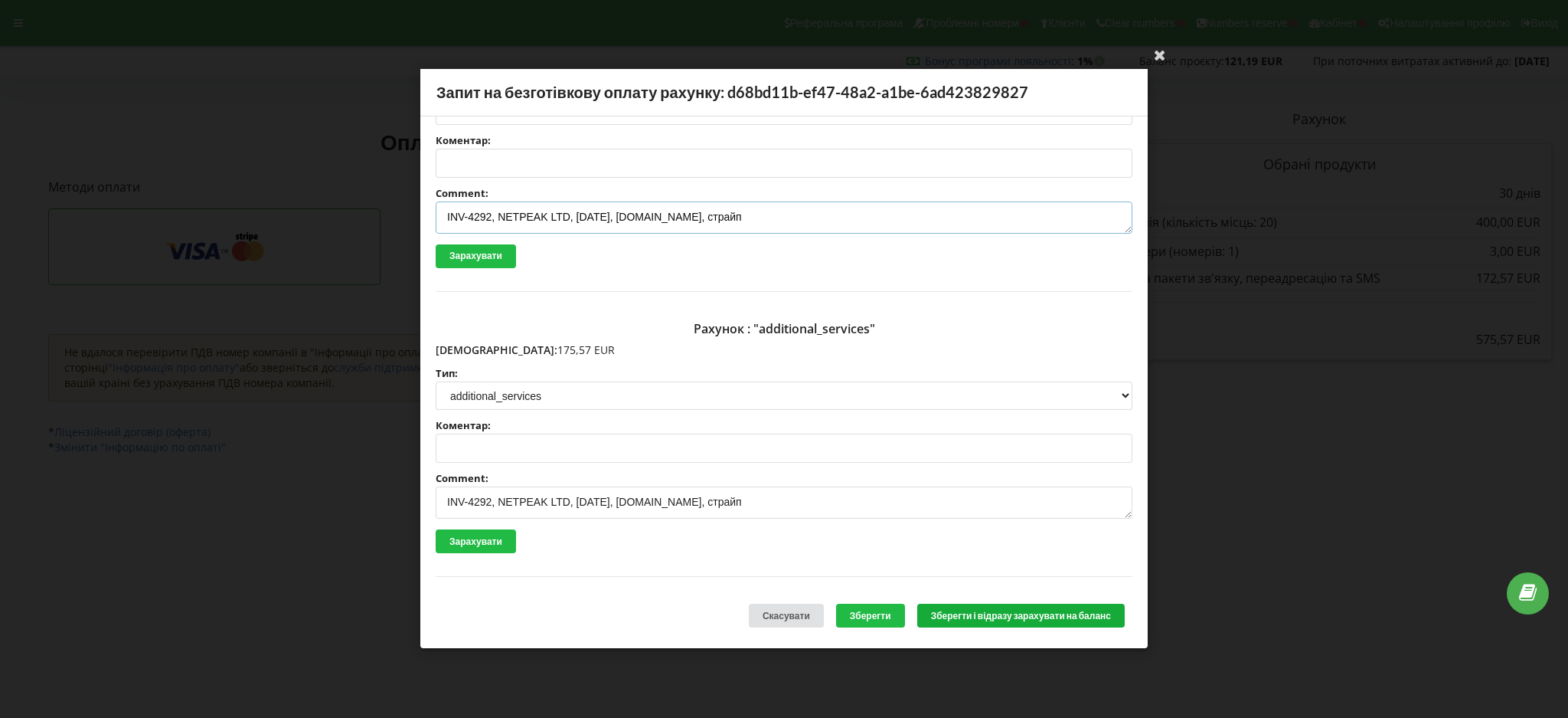
type textarea "INV-4292, NETPEAK LTD, 05.09.2025, keraj-logistics.com, страйп"
click at [1025, 617] on button "Зберегти і відразу зарахувати на баланс" at bounding box center [1021, 616] width 208 height 24
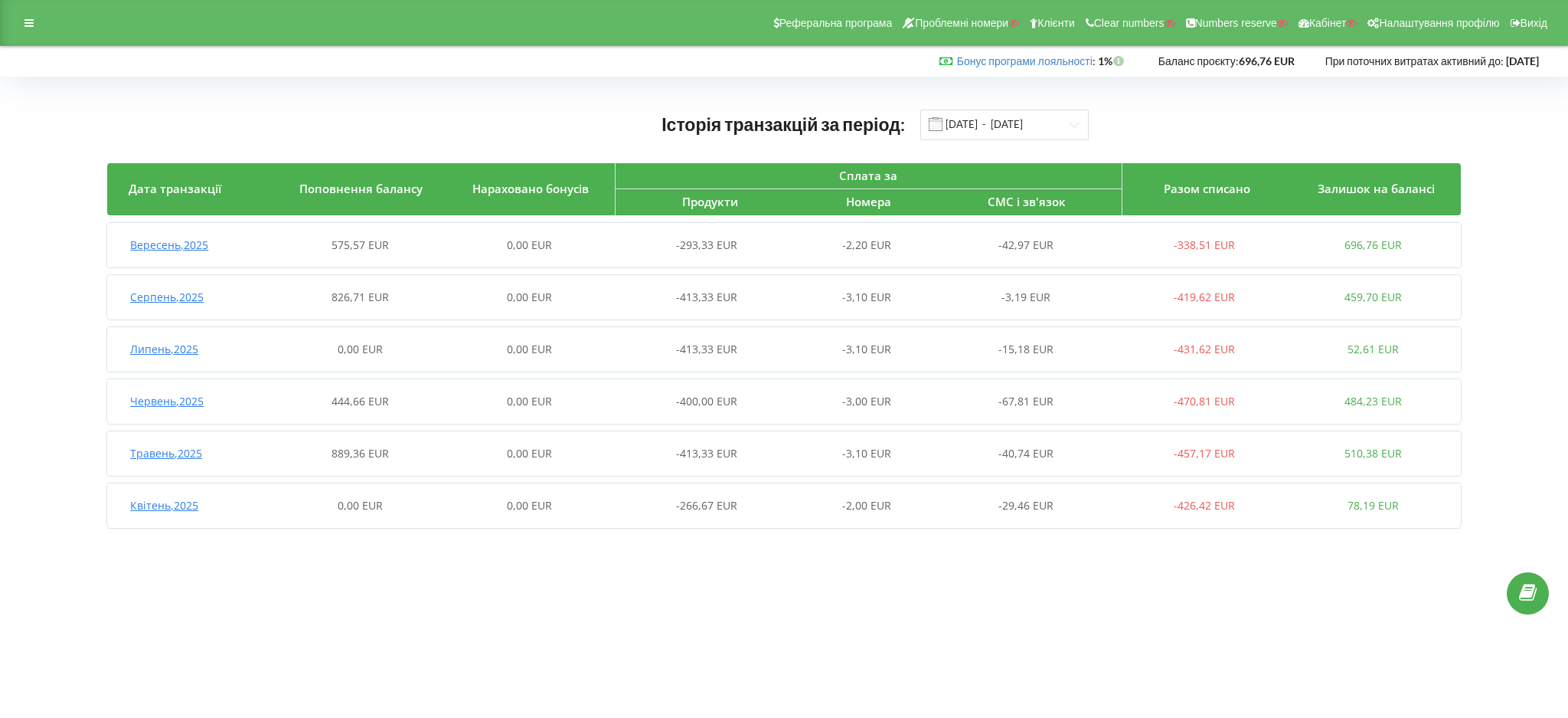
click at [168, 249] on span "Вересень , 2025" at bounding box center [169, 244] width 78 height 15
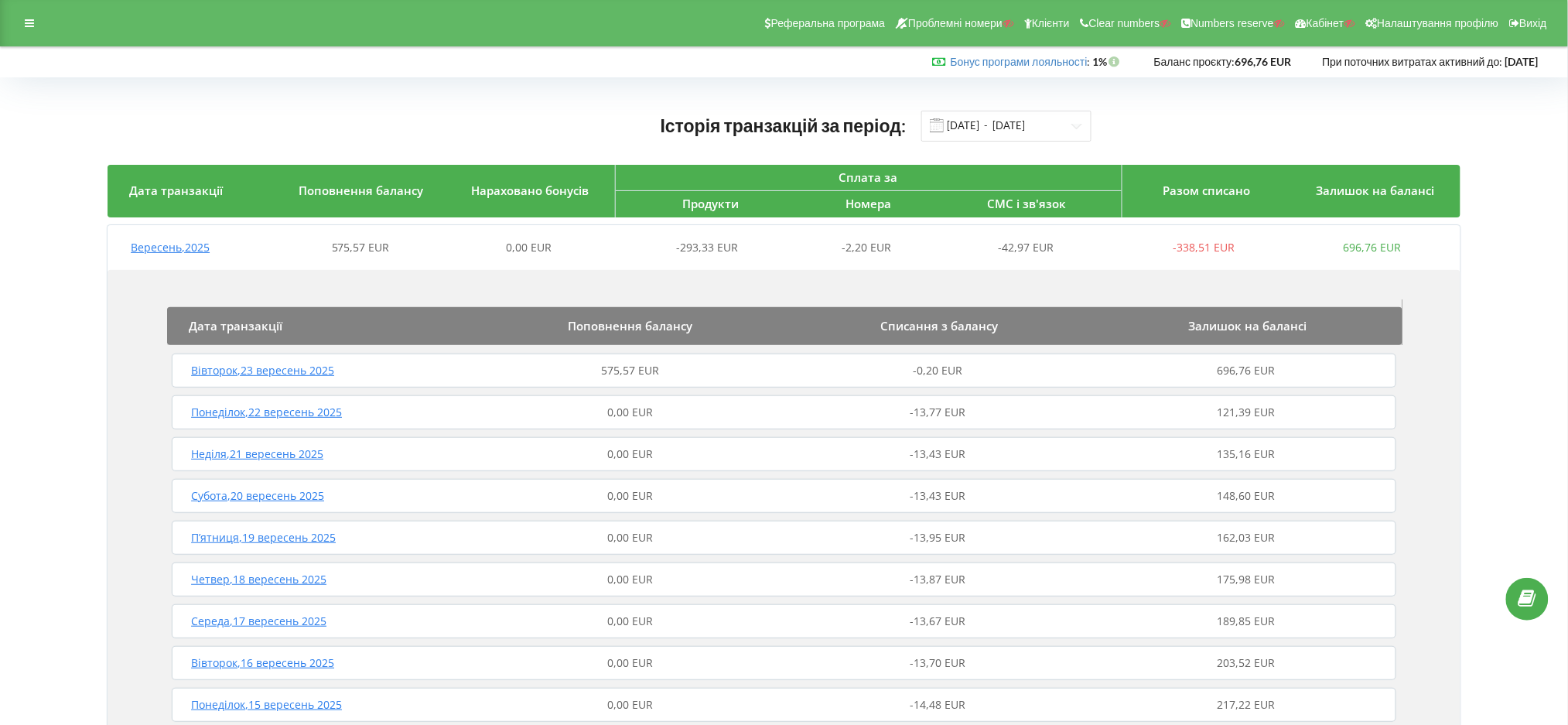
click at [291, 367] on span "Вівторок , 23 вересень 2025" at bounding box center [262, 369] width 143 height 15
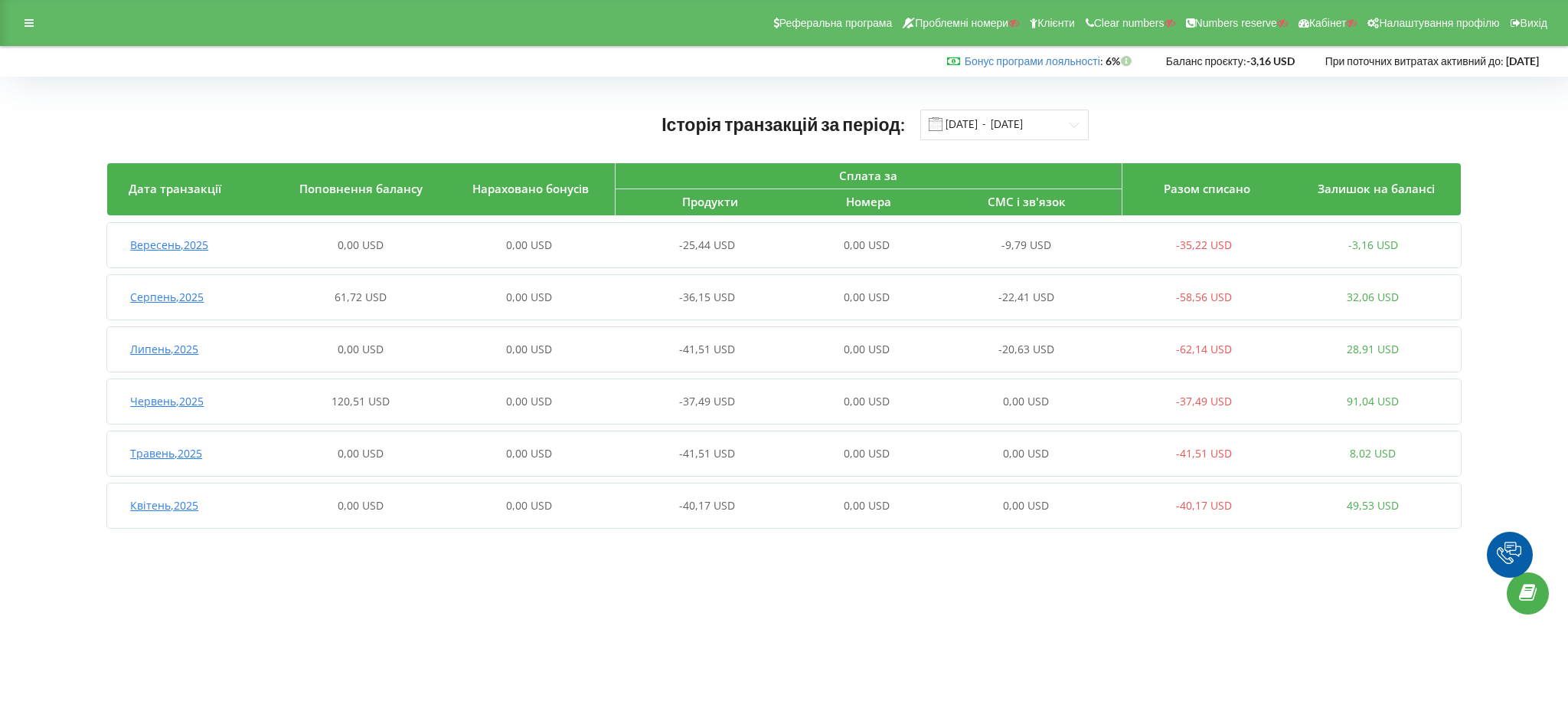
click at [180, 300] on span "Серпень , 2025" at bounding box center [167, 297] width 73 height 15
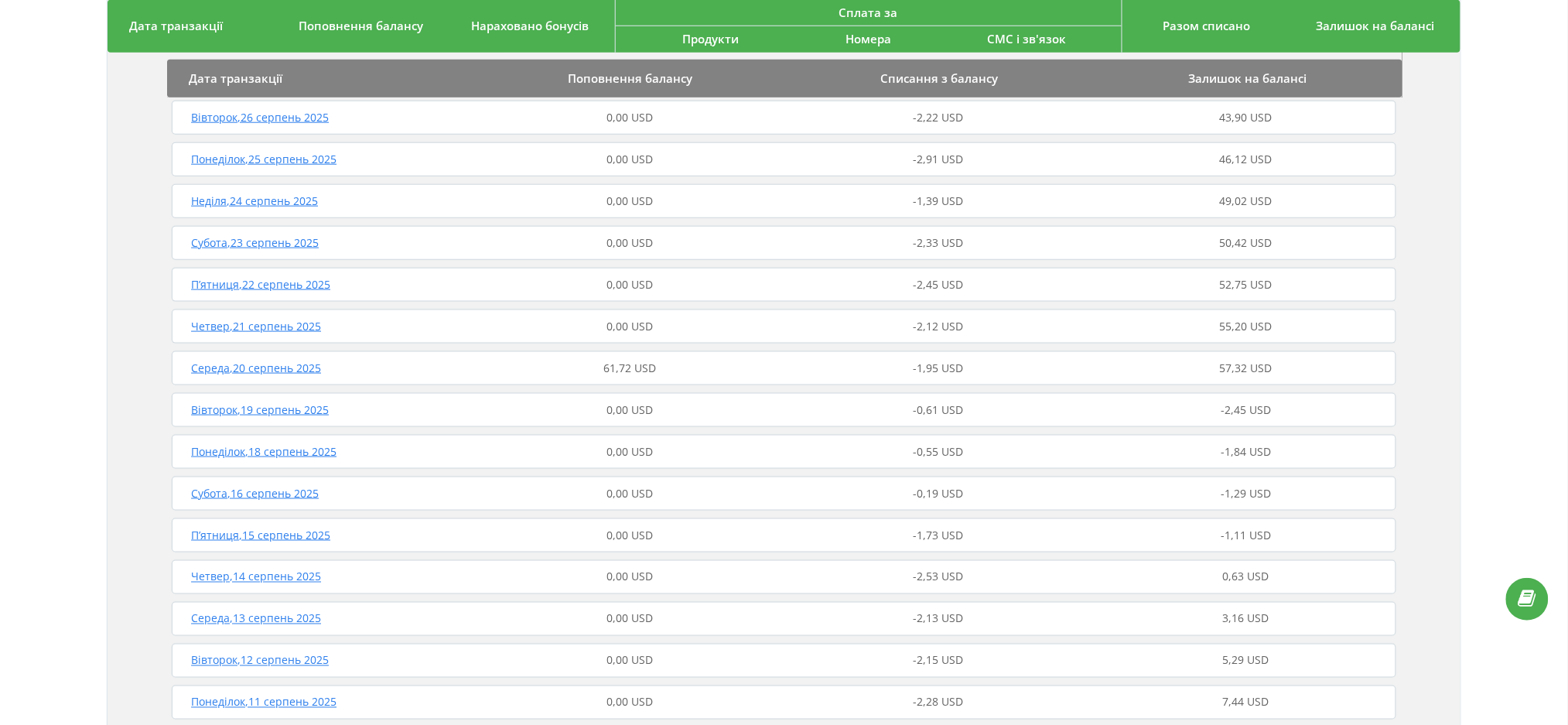
scroll to position [515, 0]
click at [314, 364] on span "Середа , 20 серпень 2025" at bounding box center [256, 366] width 130 height 15
